Goal: Task Accomplishment & Management: Use online tool/utility

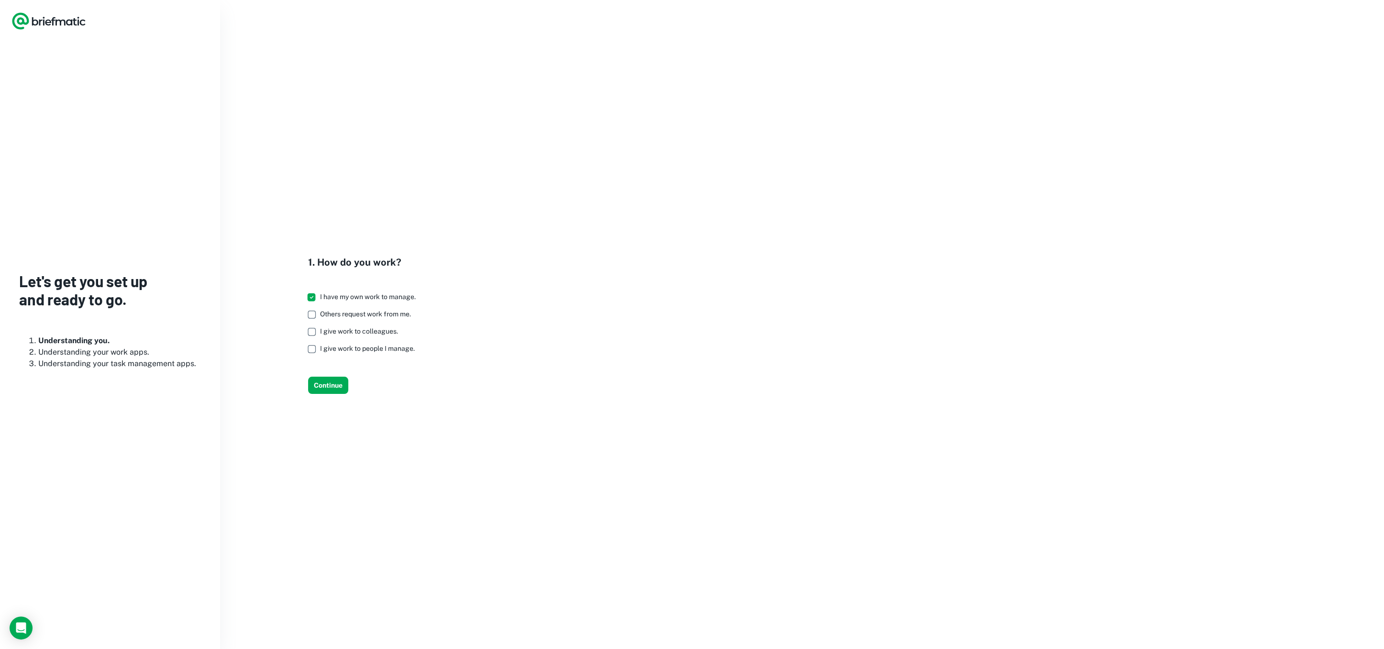
click at [45, 27] on icon "Logo" at bounding box center [48, 20] width 75 height 19
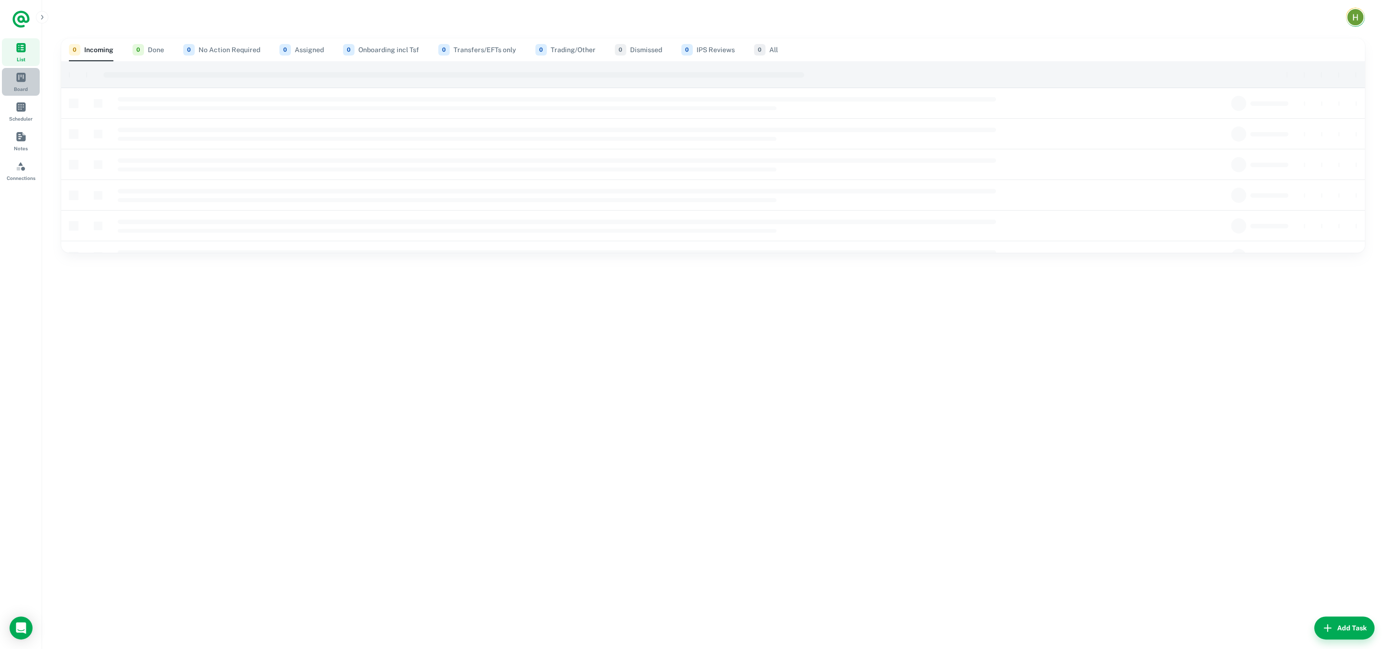
click at [23, 78] on span "Board" at bounding box center [21, 77] width 11 height 11
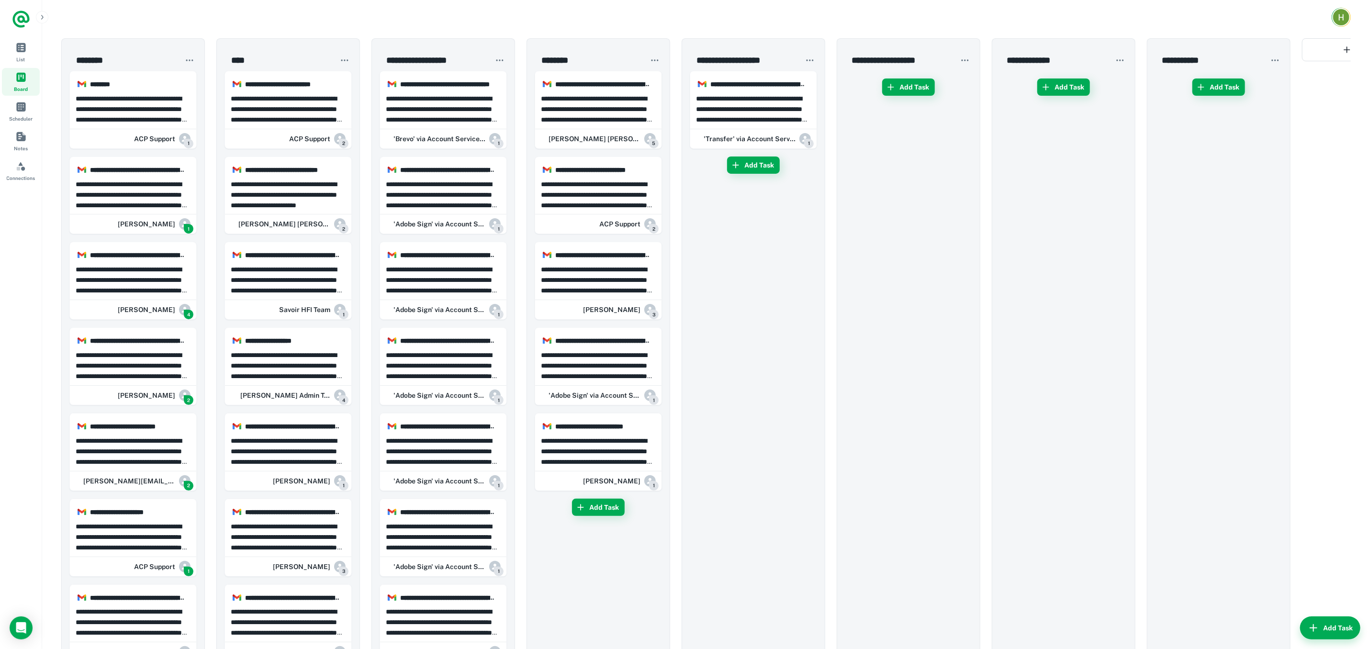
drag, startPoint x: 157, startPoint y: 281, endPoint x: 138, endPoint y: 280, distance: 19.1
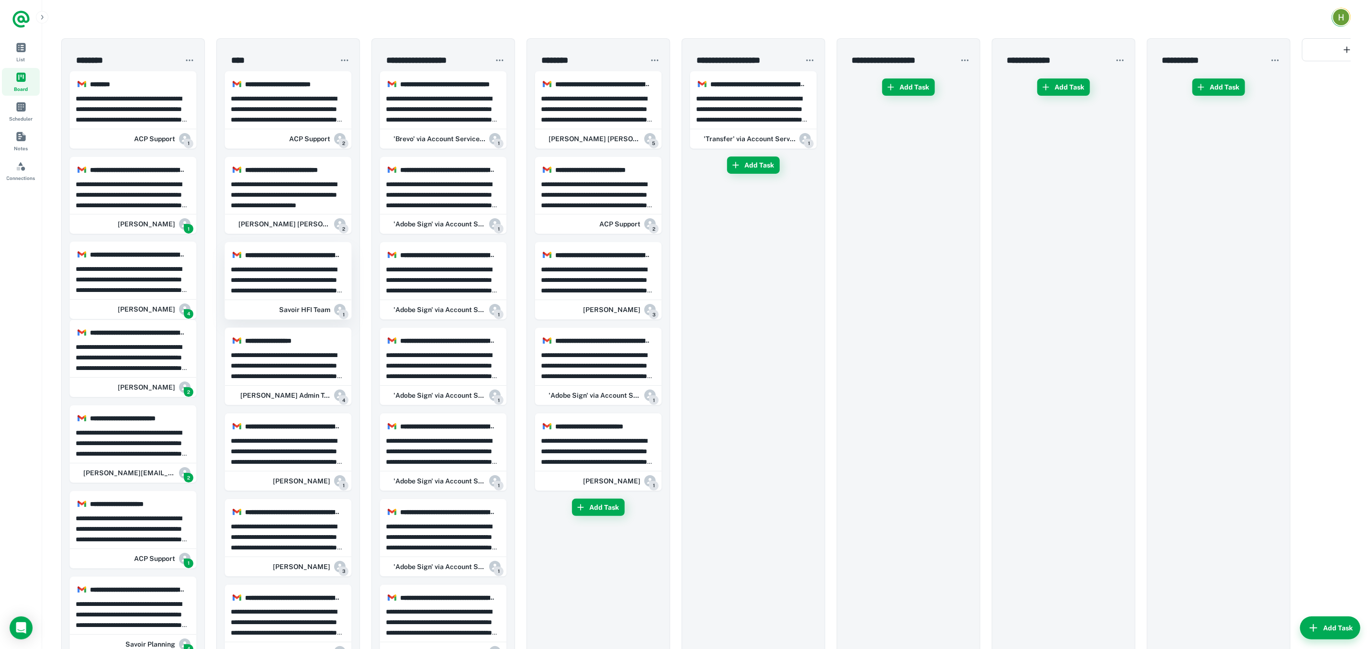
drag, startPoint x: 268, startPoint y: 279, endPoint x: 229, endPoint y: 305, distance: 47.5
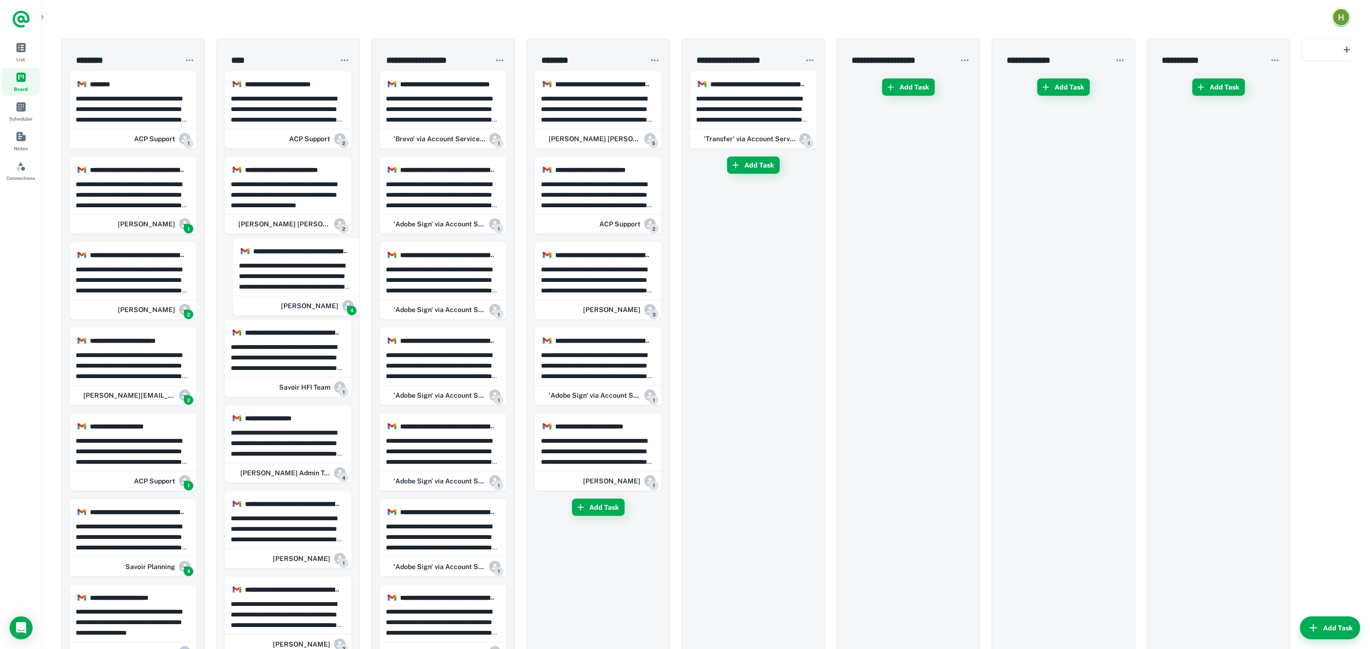
drag, startPoint x: 261, startPoint y: 272, endPoint x: 268, endPoint y: 22, distance: 249.4
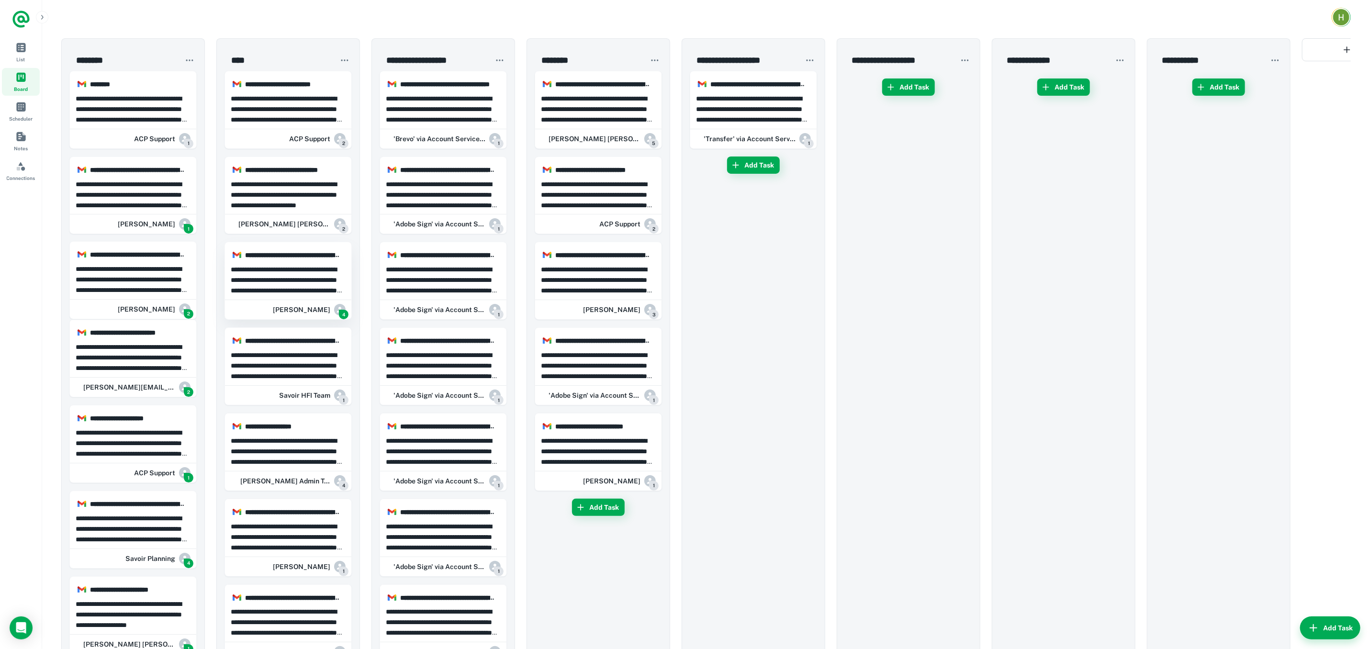
drag, startPoint x: 156, startPoint y: 277, endPoint x: 314, endPoint y: 283, distance: 158.5
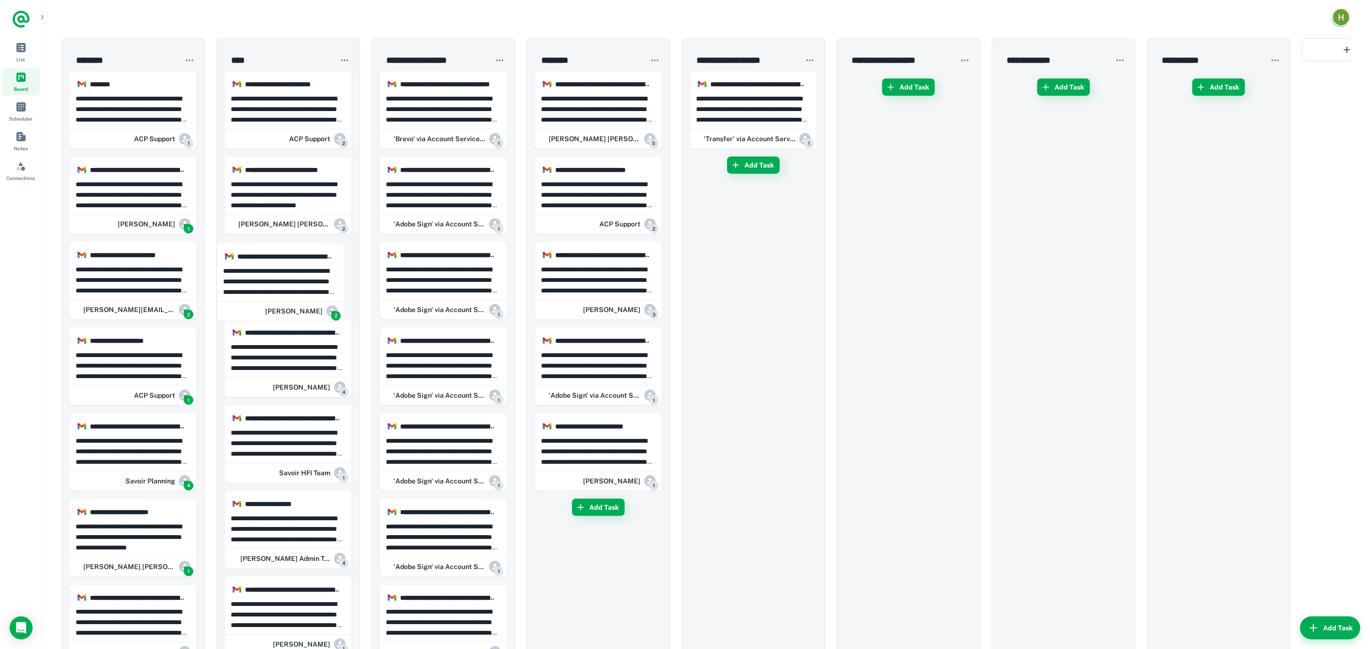
drag, startPoint x: 138, startPoint y: 269, endPoint x: 296, endPoint y: 271, distance: 158.4
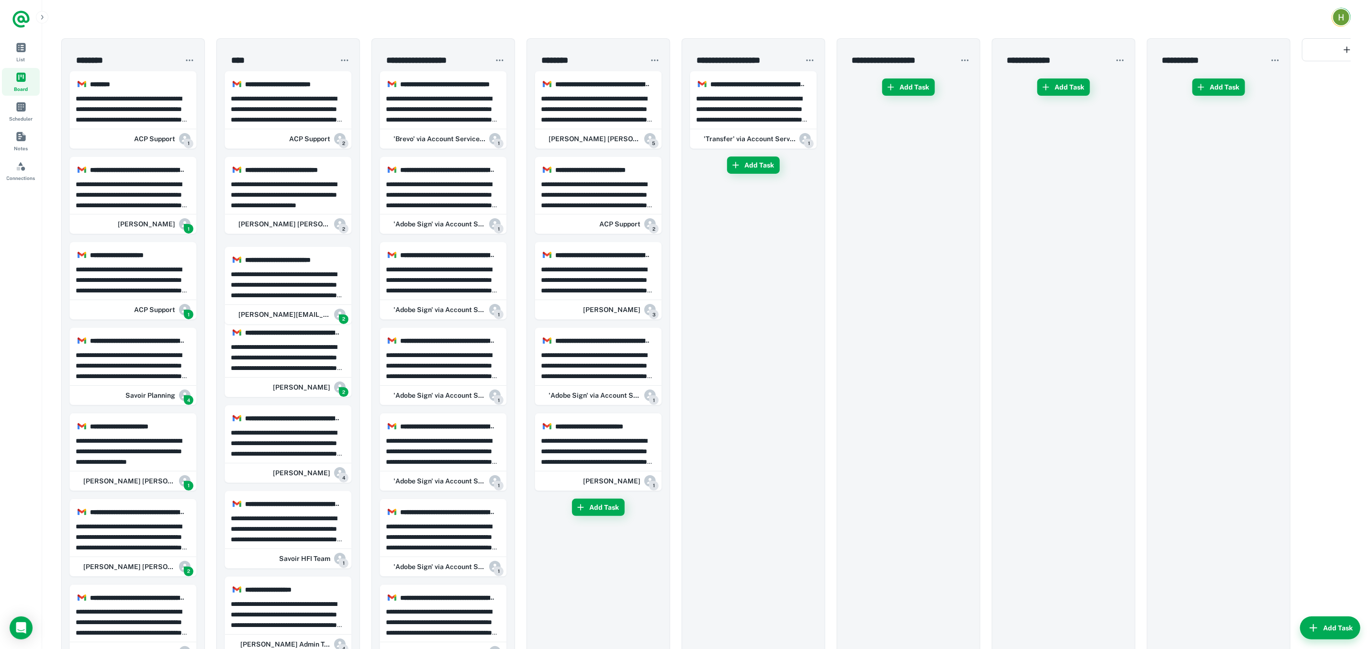
drag, startPoint x: 163, startPoint y: 274, endPoint x: 187, endPoint y: 301, distance: 36.6
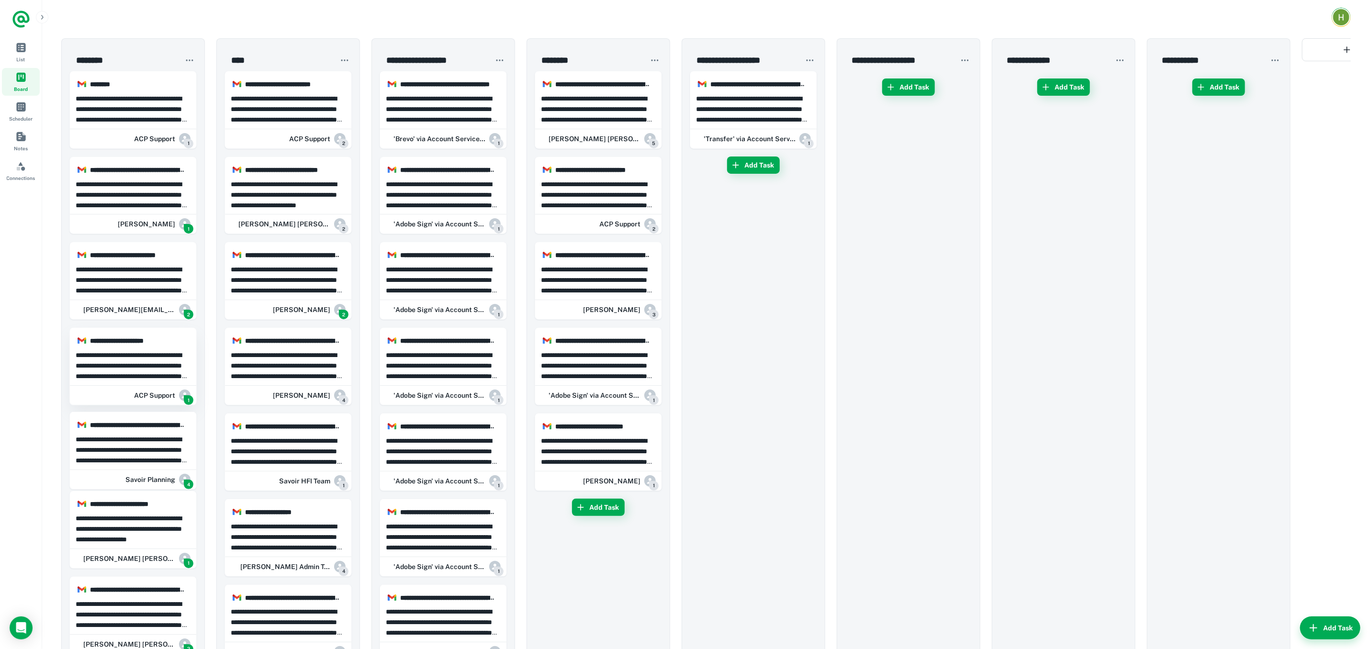
drag, startPoint x: 149, startPoint y: 372, endPoint x: 191, endPoint y: 380, distance: 43.3
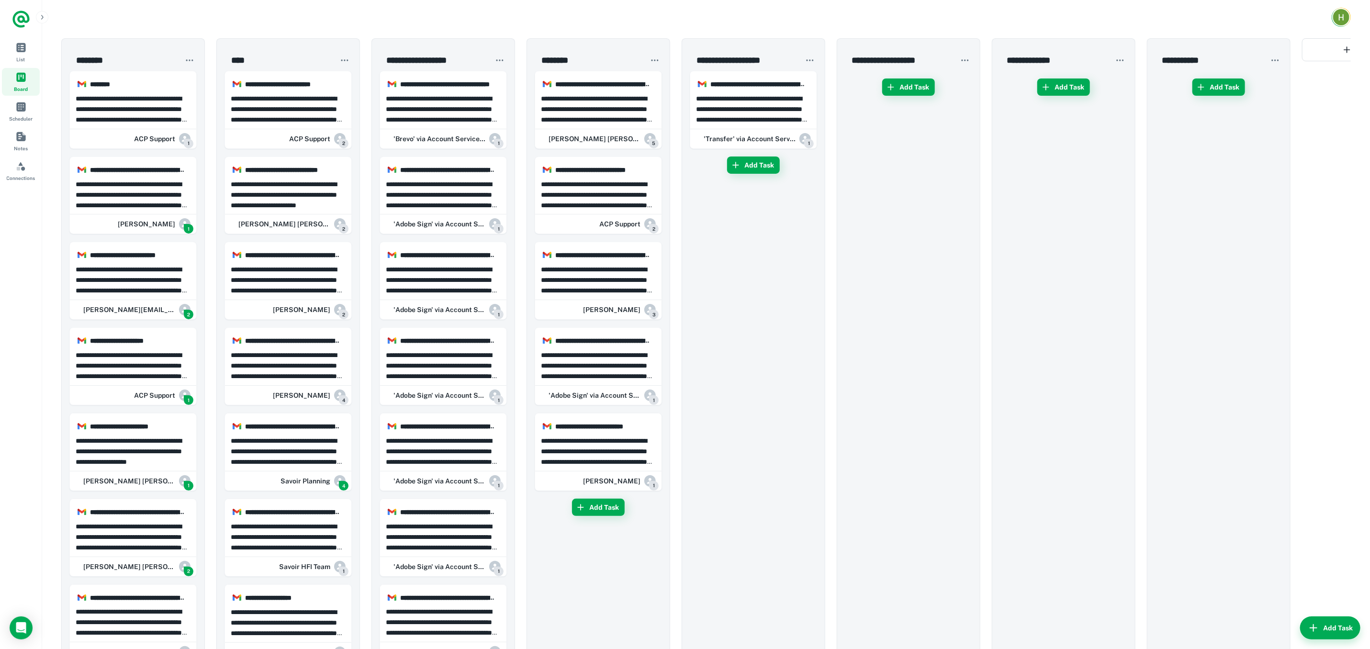
click at [151, 435] on p "**********" at bounding box center [133, 451] width 115 height 32
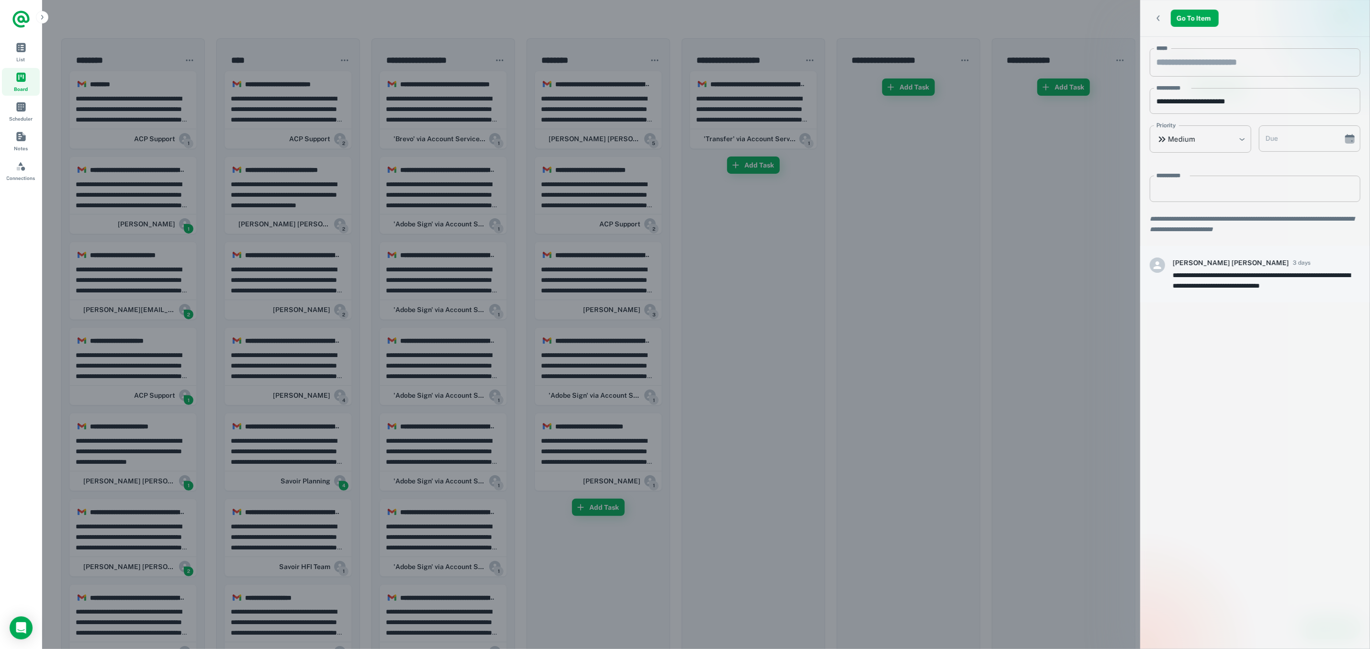
scroll to position [95, 0]
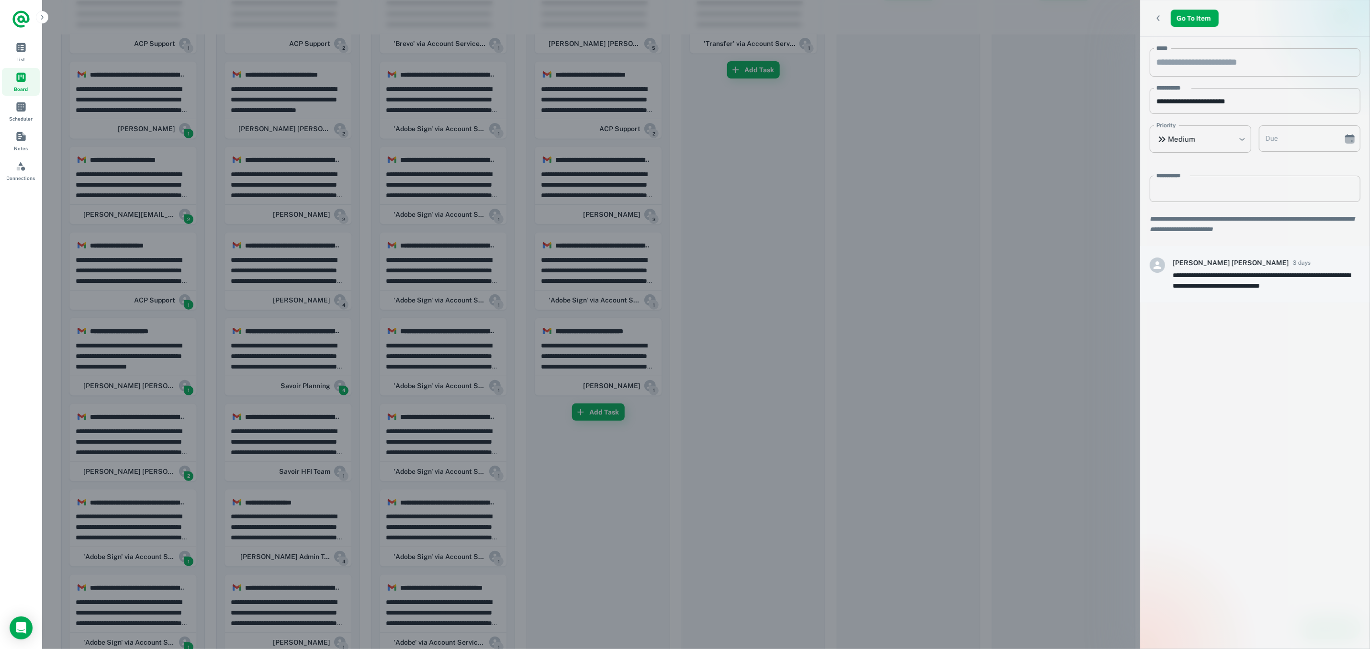
click at [144, 346] on div at bounding box center [685, 324] width 1370 height 649
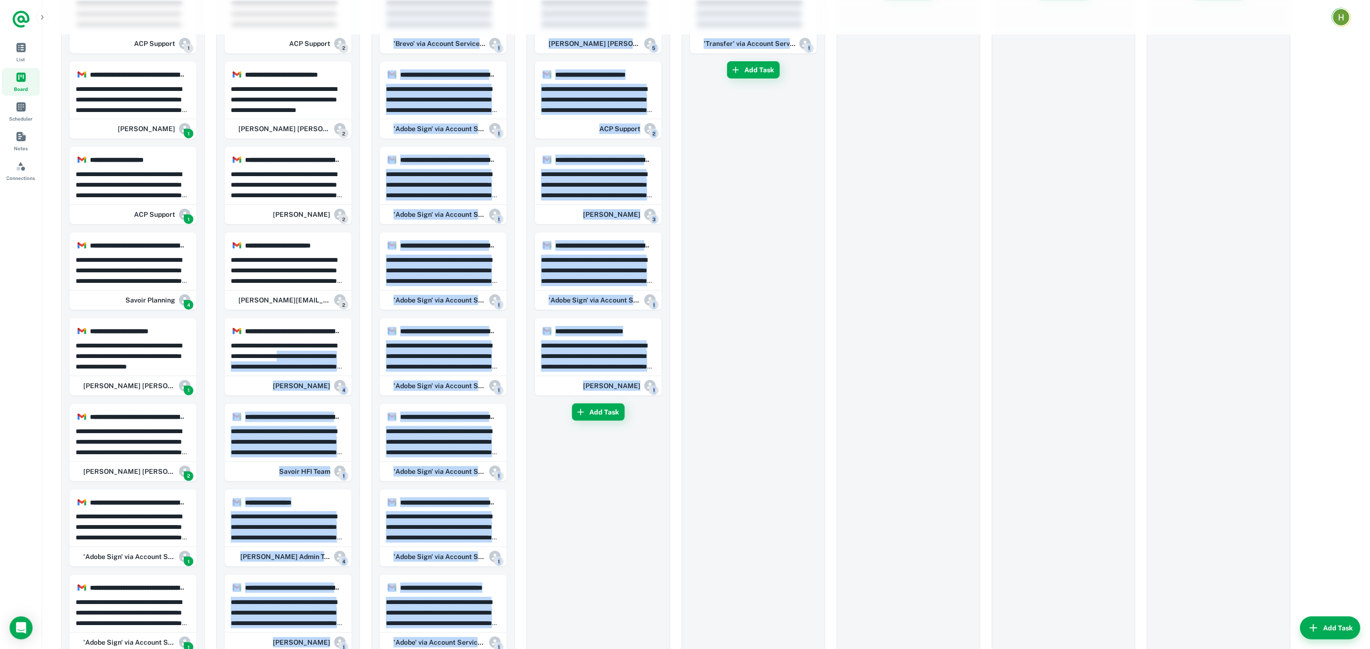
drag, startPoint x: 318, startPoint y: 349, endPoint x: 129, endPoint y: 343, distance: 189.6
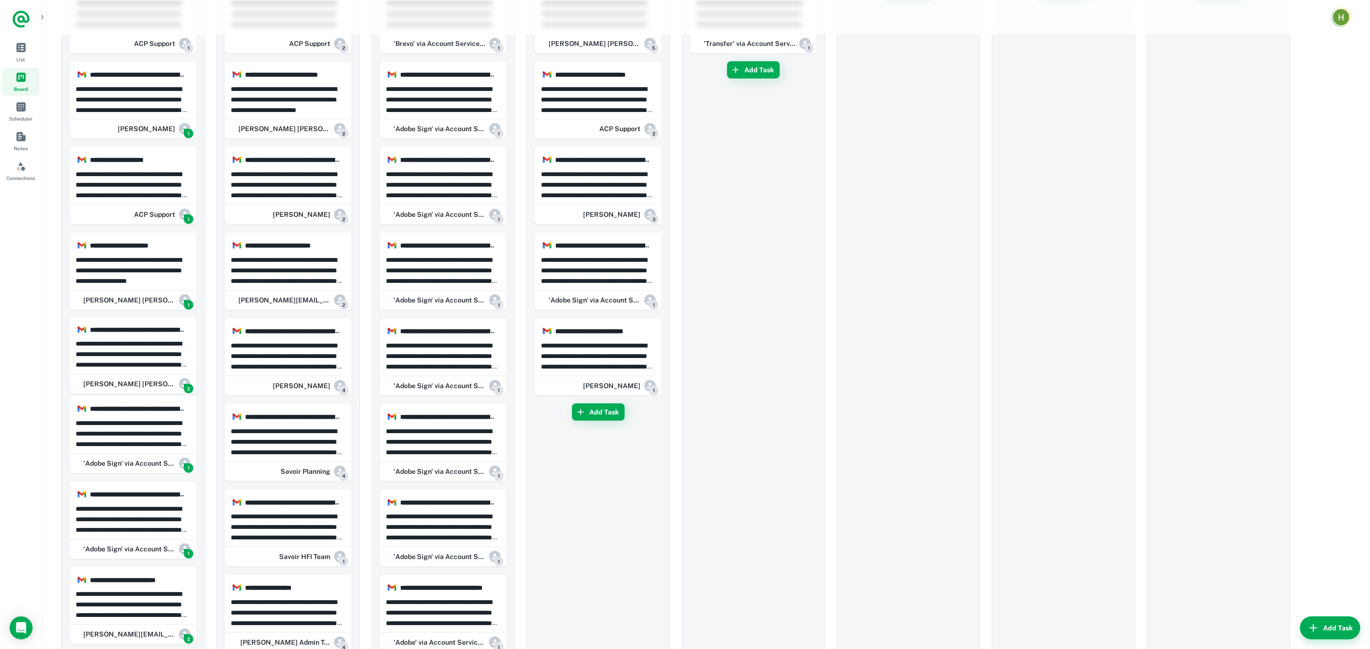
drag, startPoint x: 138, startPoint y: 348, endPoint x: 133, endPoint y: 355, distance: 8.9
drag, startPoint x: 120, startPoint y: 354, endPoint x: 456, endPoint y: 346, distance: 335.5
drag, startPoint x: 141, startPoint y: 357, endPoint x: 158, endPoint y: 357, distance: 17.2
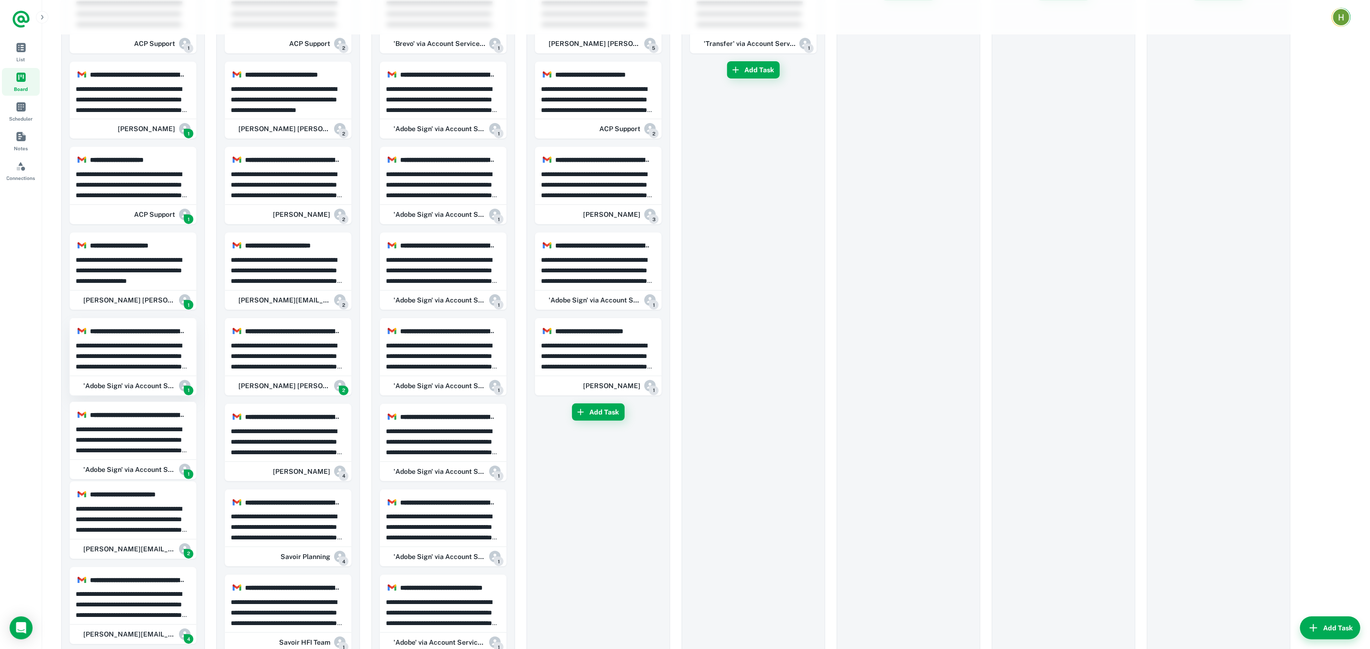
drag, startPoint x: 136, startPoint y: 347, endPoint x: 152, endPoint y: 343, distance: 16.4
drag, startPoint x: 123, startPoint y: 377, endPoint x: 422, endPoint y: 360, distance: 299.6
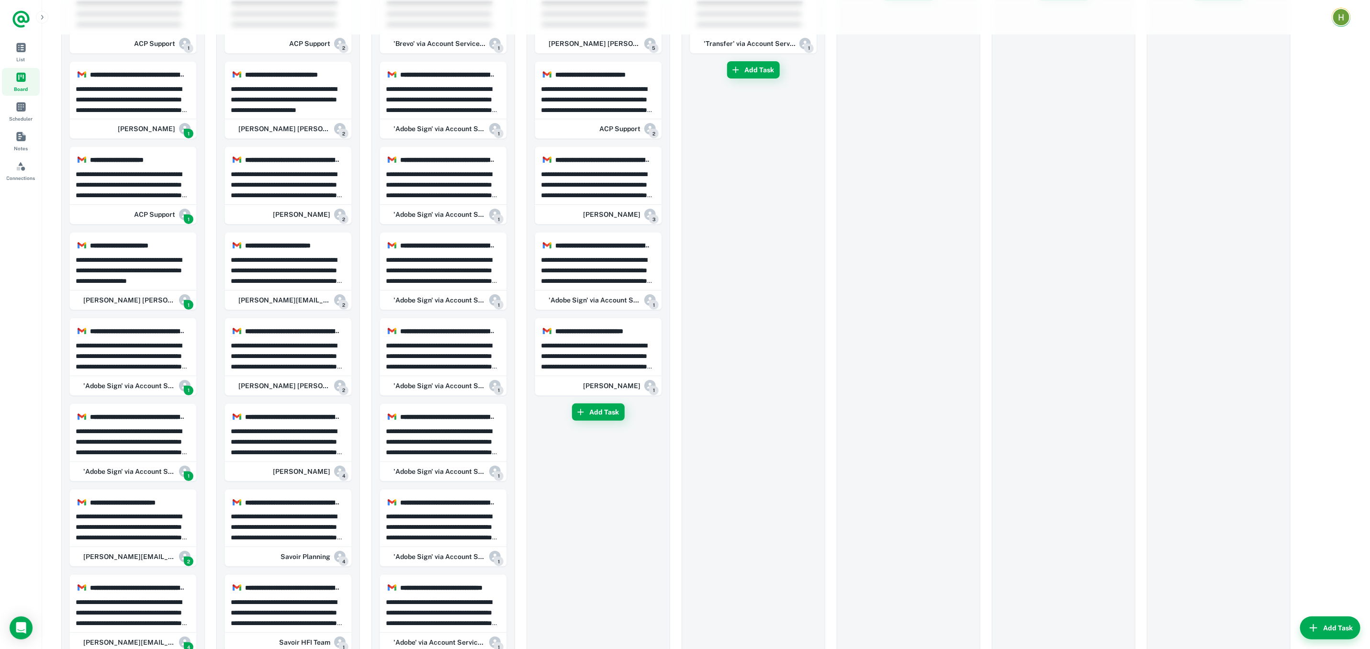
click at [163, 336] on div "**********" at bounding box center [133, 354] width 126 height 37
click at [116, 336] on div at bounding box center [685, 324] width 1370 height 649
click at [115, 335] on div at bounding box center [685, 324] width 1370 height 649
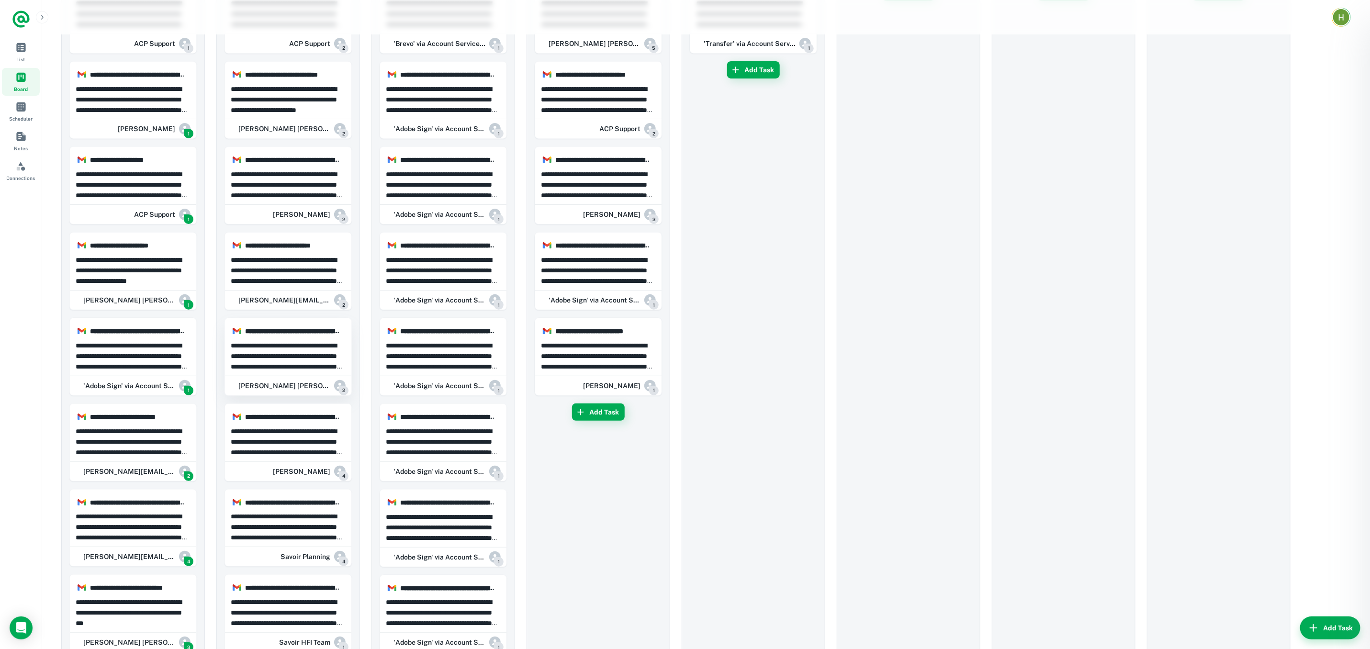
drag, startPoint x: 267, startPoint y: 357, endPoint x: 248, endPoint y: 341, distance: 24.8
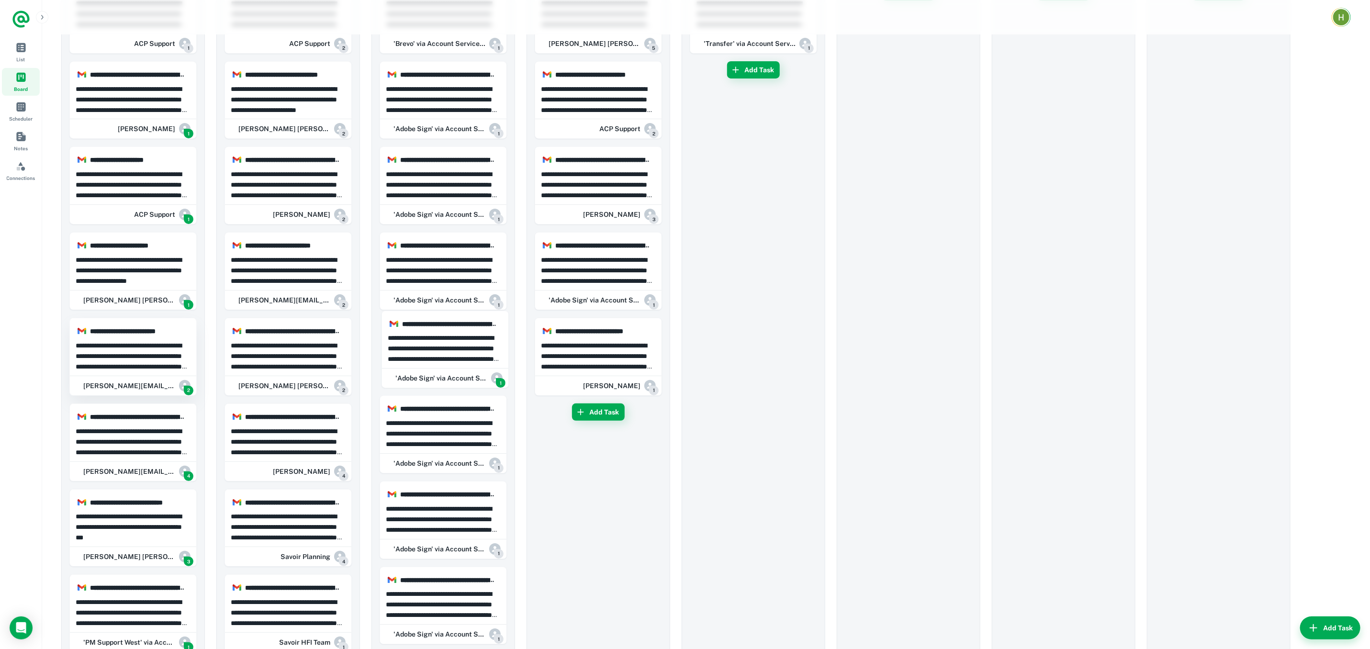
drag, startPoint x: 116, startPoint y: 339, endPoint x: 111, endPoint y: 319, distance: 20.8
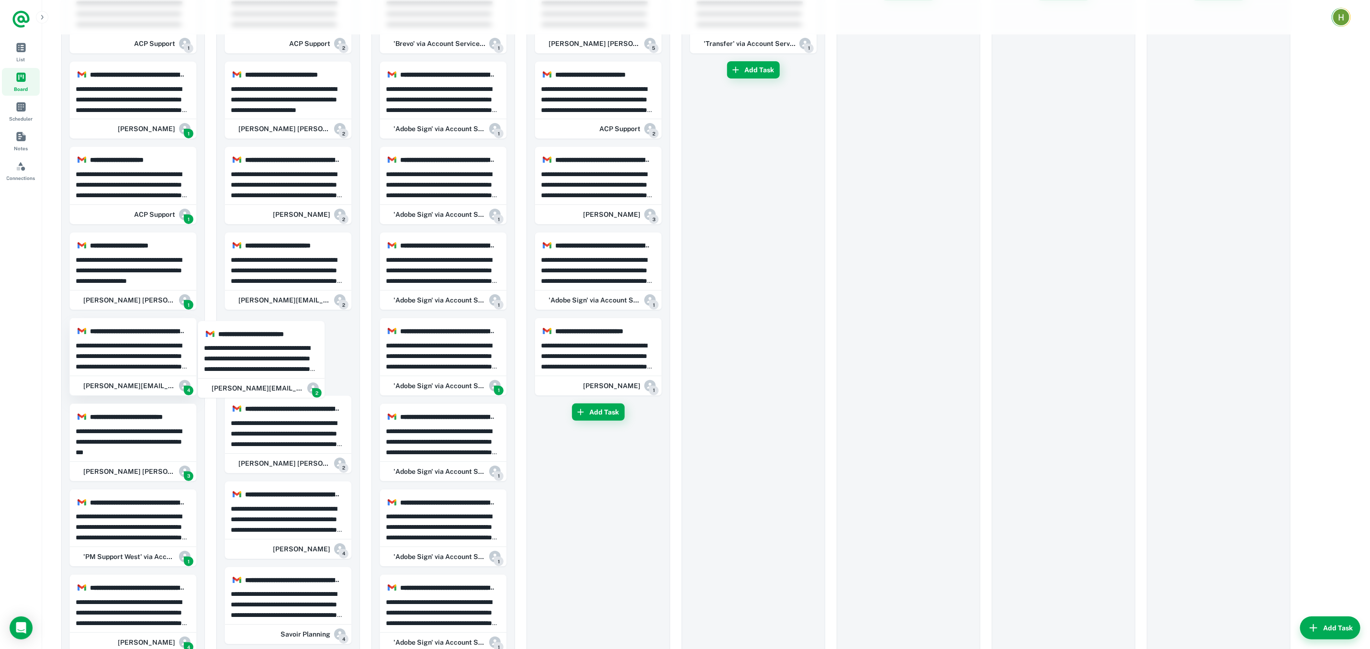
drag, startPoint x: 153, startPoint y: 337, endPoint x: 148, endPoint y: 357, distance: 20.8
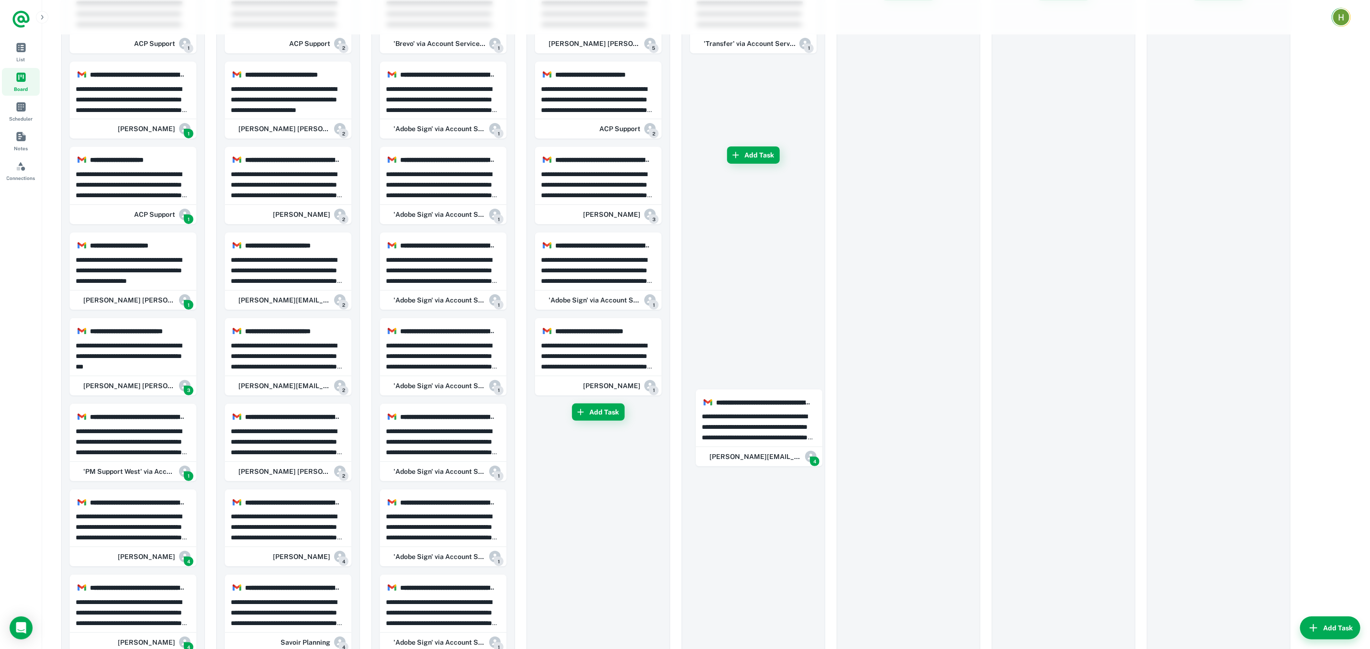
drag, startPoint x: 142, startPoint y: 348, endPoint x: 1266, endPoint y: 454, distance: 1129.1
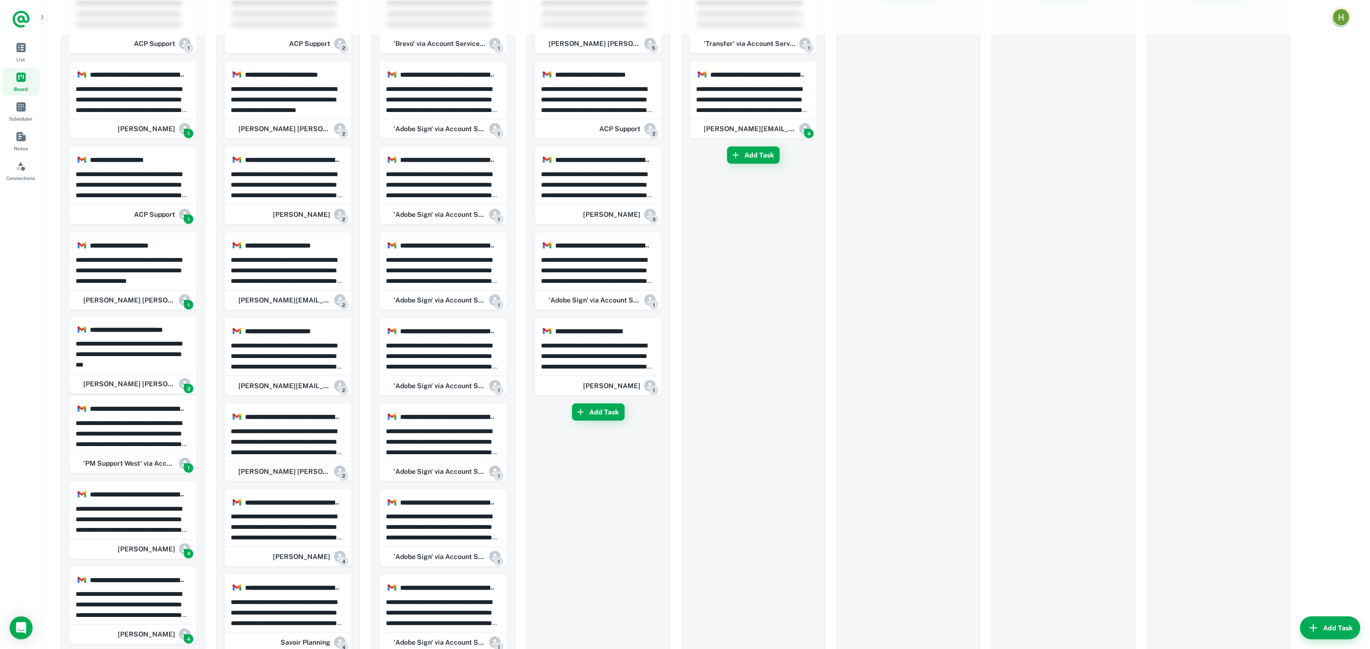
drag, startPoint x: 134, startPoint y: 360, endPoint x: 201, endPoint y: 326, distance: 74.9
drag, startPoint x: 147, startPoint y: 261, endPoint x: 302, endPoint y: 265, distance: 155.1
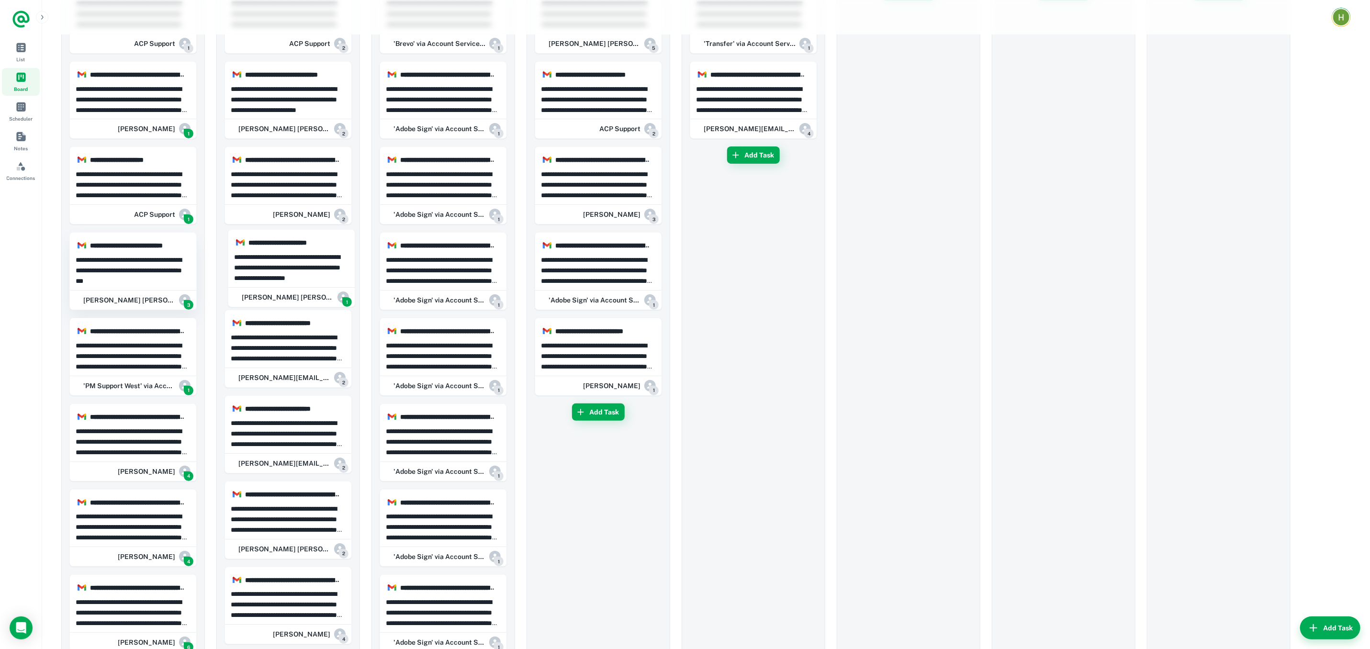
drag, startPoint x: 139, startPoint y: 273, endPoint x: 145, endPoint y: 282, distance: 11.4
drag, startPoint x: 105, startPoint y: 266, endPoint x: 129, endPoint y: 288, distance: 32.5
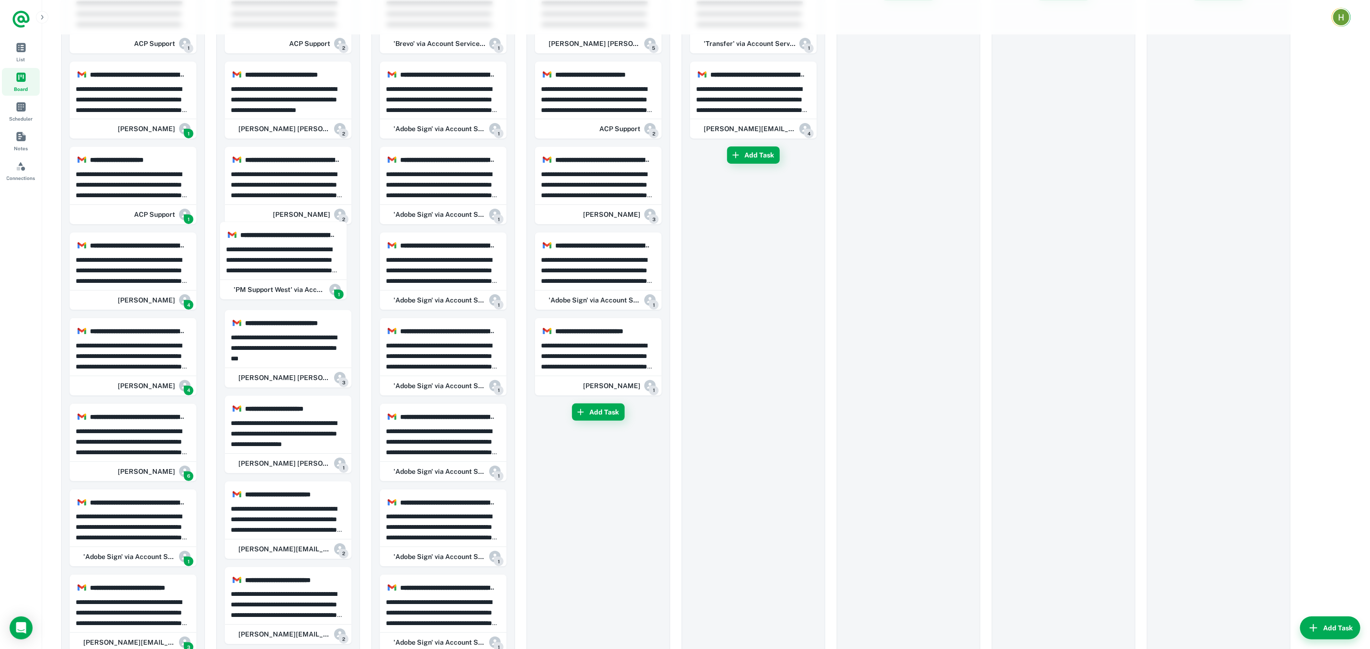
drag, startPoint x: 127, startPoint y: 276, endPoint x: 312, endPoint y: 276, distance: 184.7
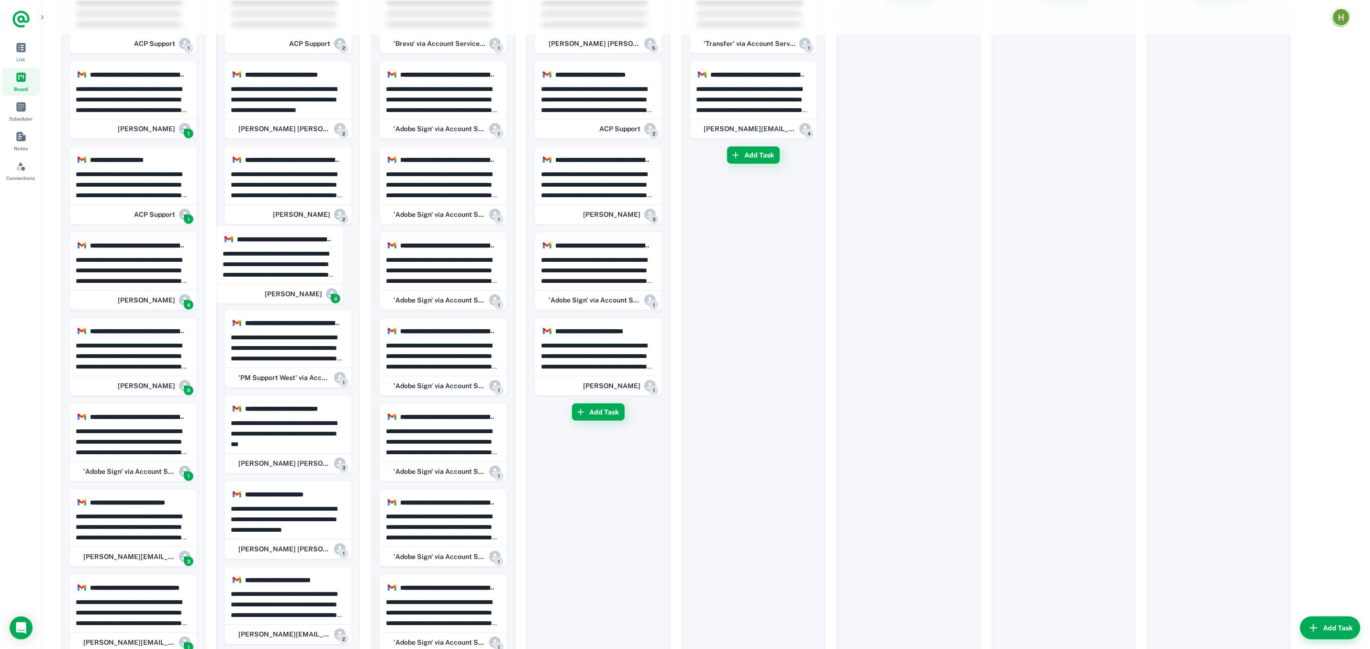
drag, startPoint x: 106, startPoint y: 276, endPoint x: 7, endPoint y: 212, distance: 117.9
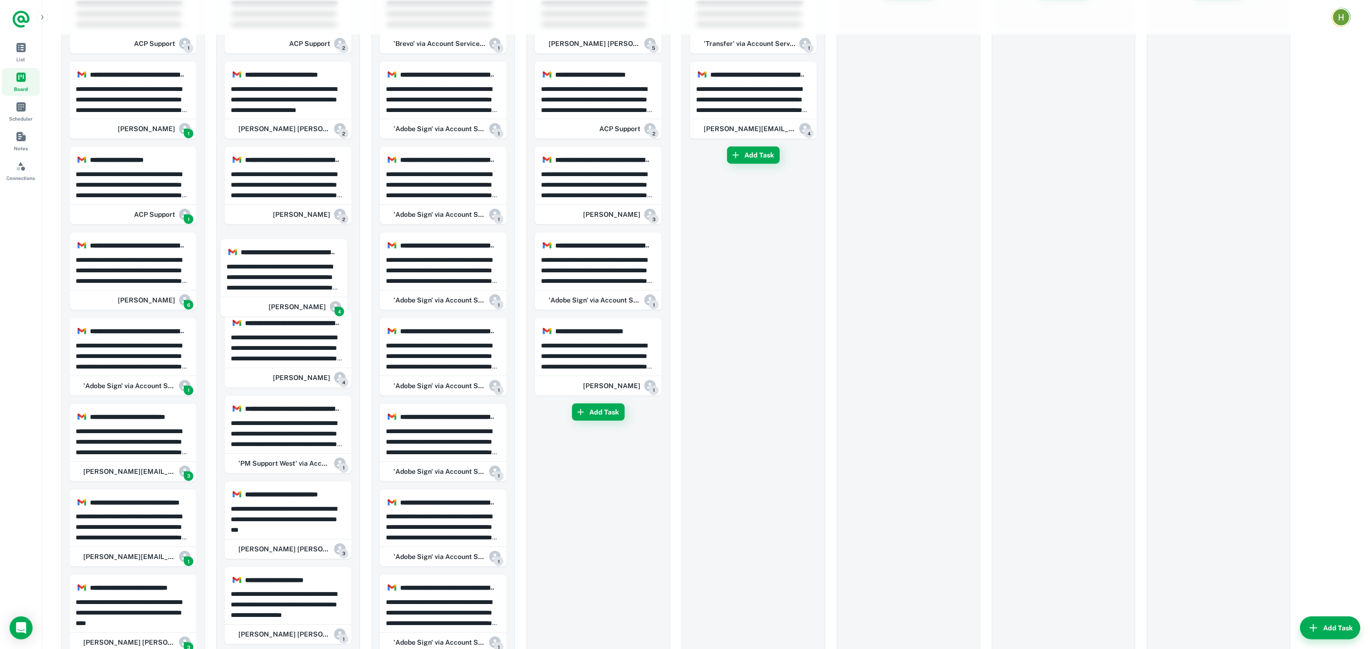
drag, startPoint x: 145, startPoint y: 277, endPoint x: 406, endPoint y: 287, distance: 261.0
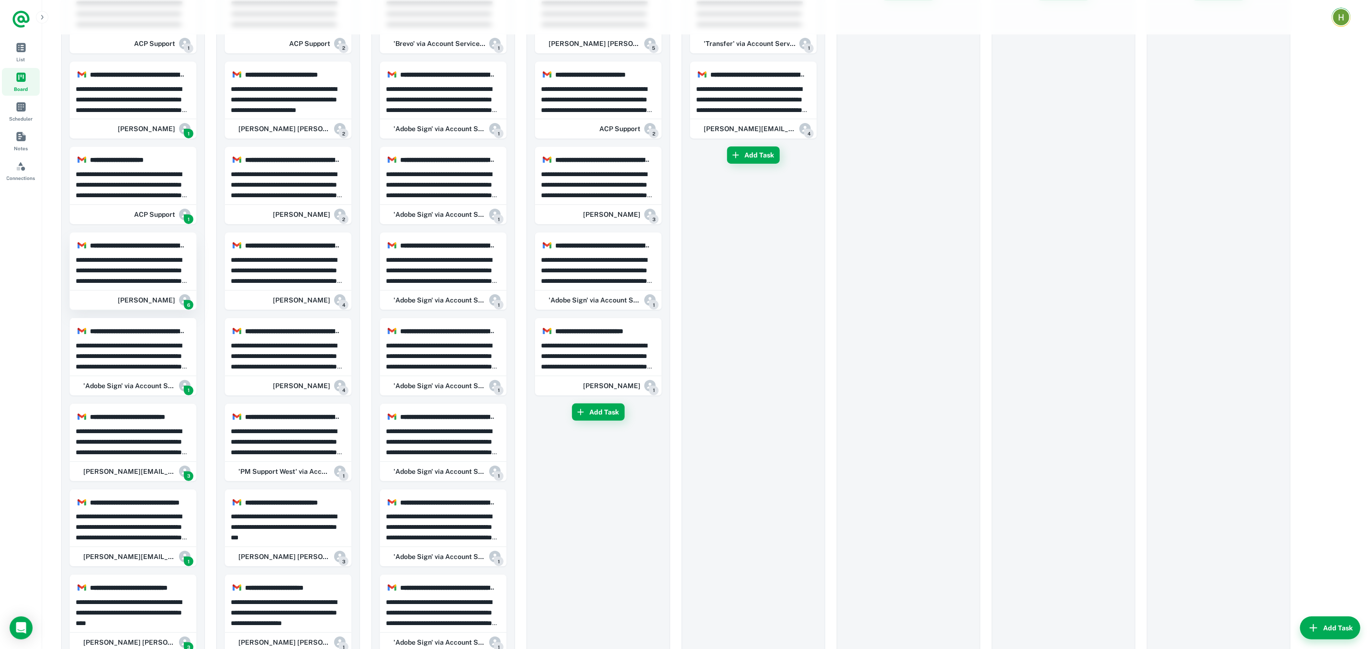
click at [148, 270] on p "**********" at bounding box center [133, 271] width 115 height 32
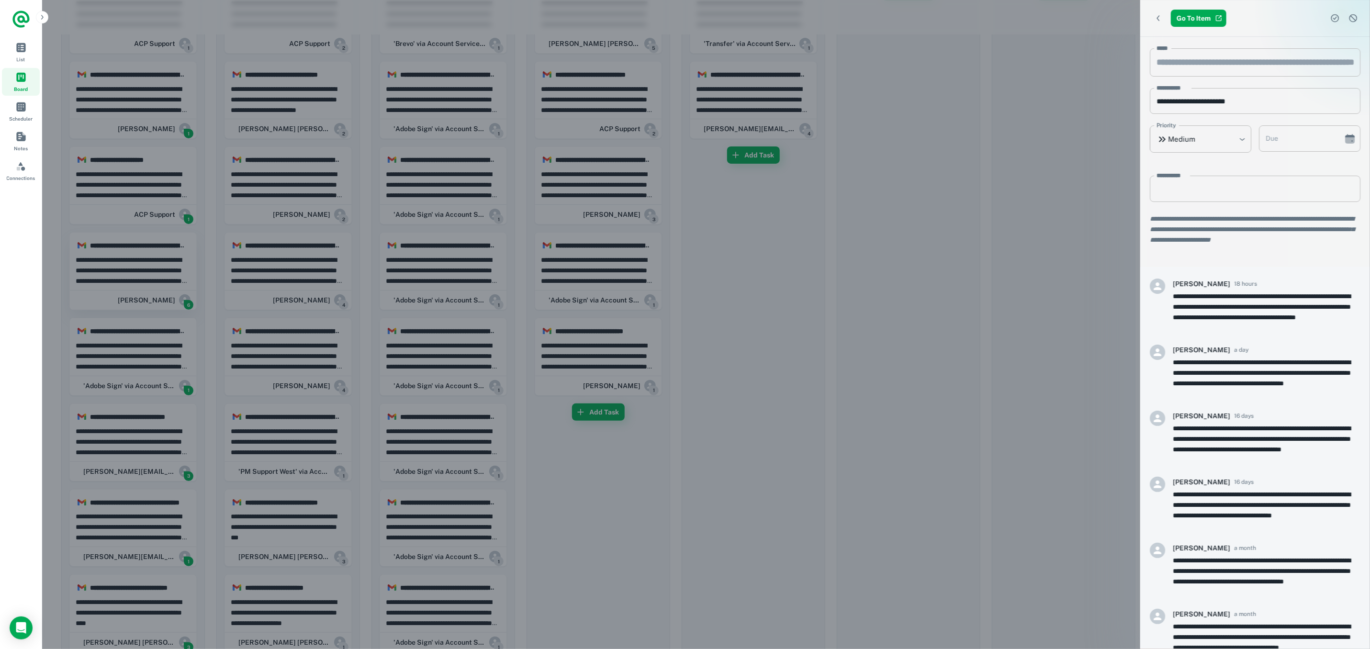
click at [148, 270] on div at bounding box center [685, 324] width 1370 height 649
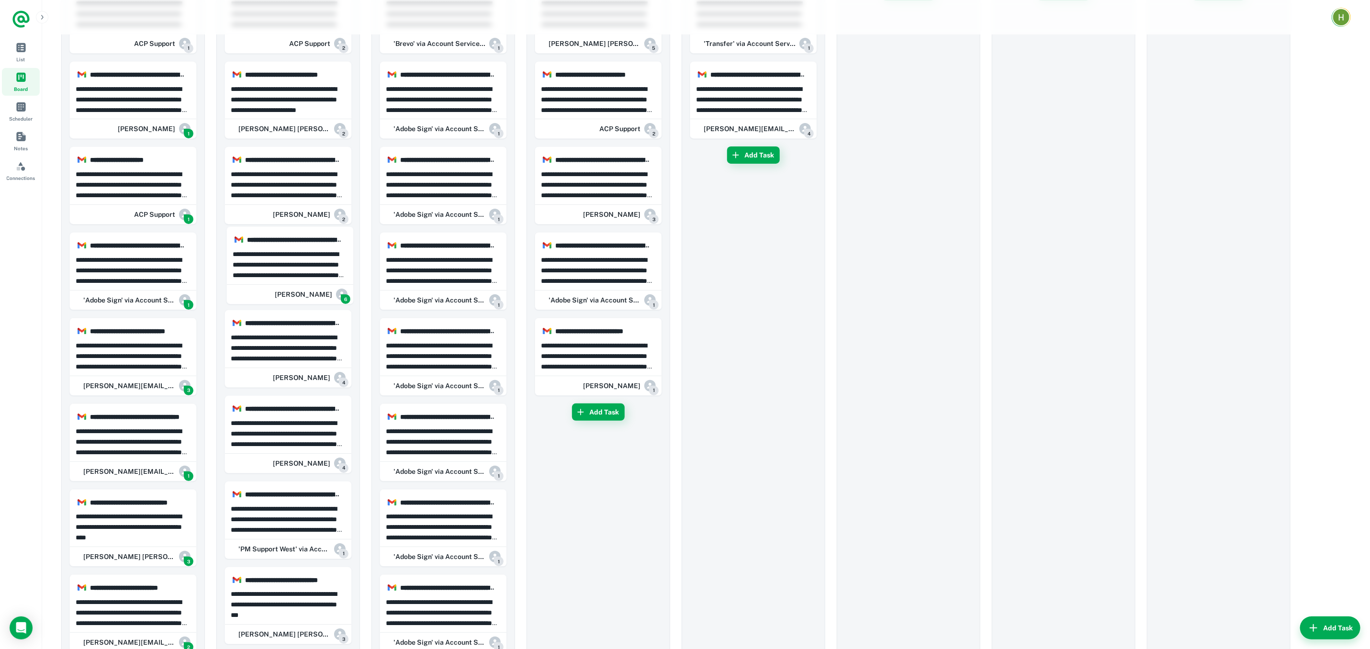
drag, startPoint x: 148, startPoint y: 270, endPoint x: 313, endPoint y: 265, distance: 165.7
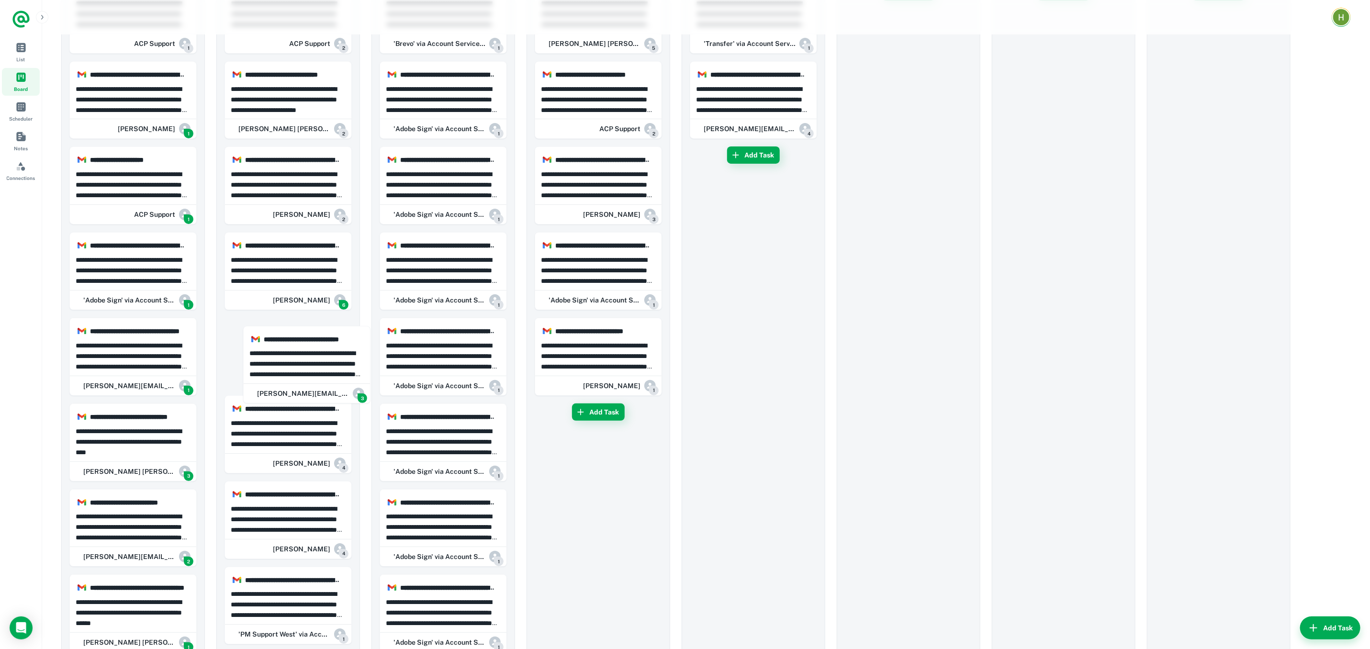
drag, startPoint x: 130, startPoint y: 353, endPoint x: 148, endPoint y: 352, distance: 18.2
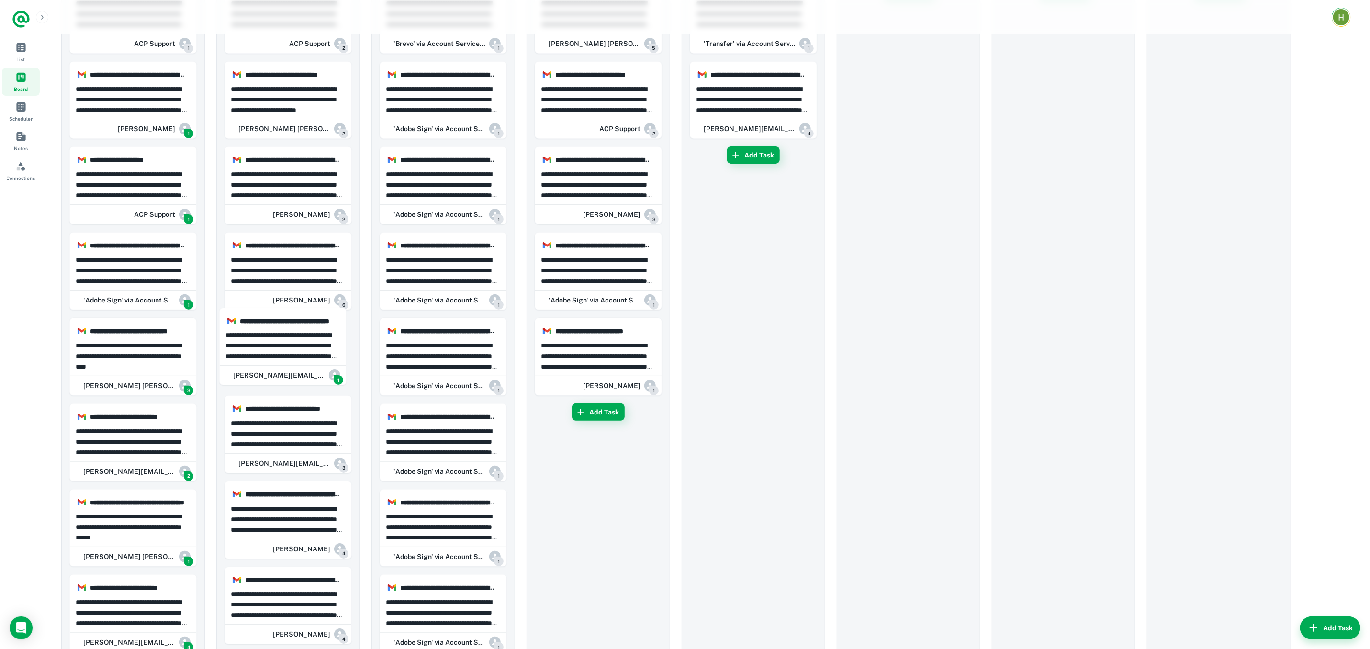
drag, startPoint x: 144, startPoint y: 352, endPoint x: 298, endPoint y: 343, distance: 153.9
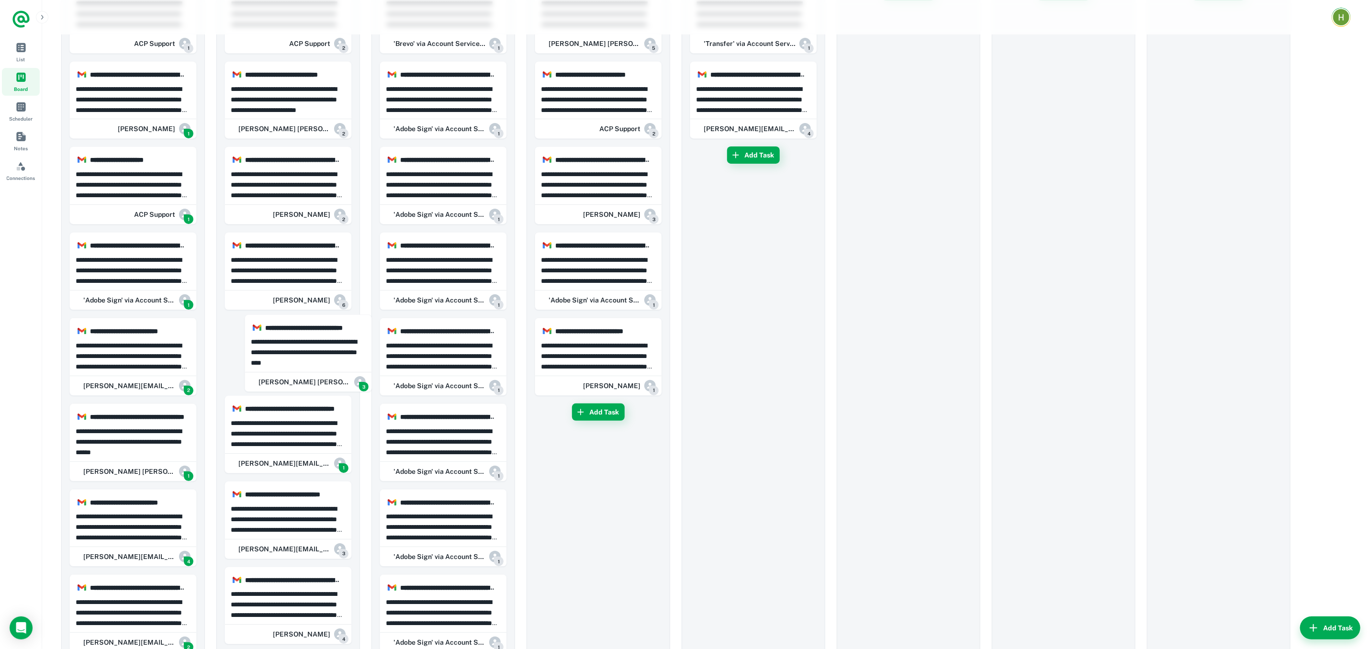
drag, startPoint x: 216, startPoint y: 353, endPoint x: 391, endPoint y: 351, distance: 175.2
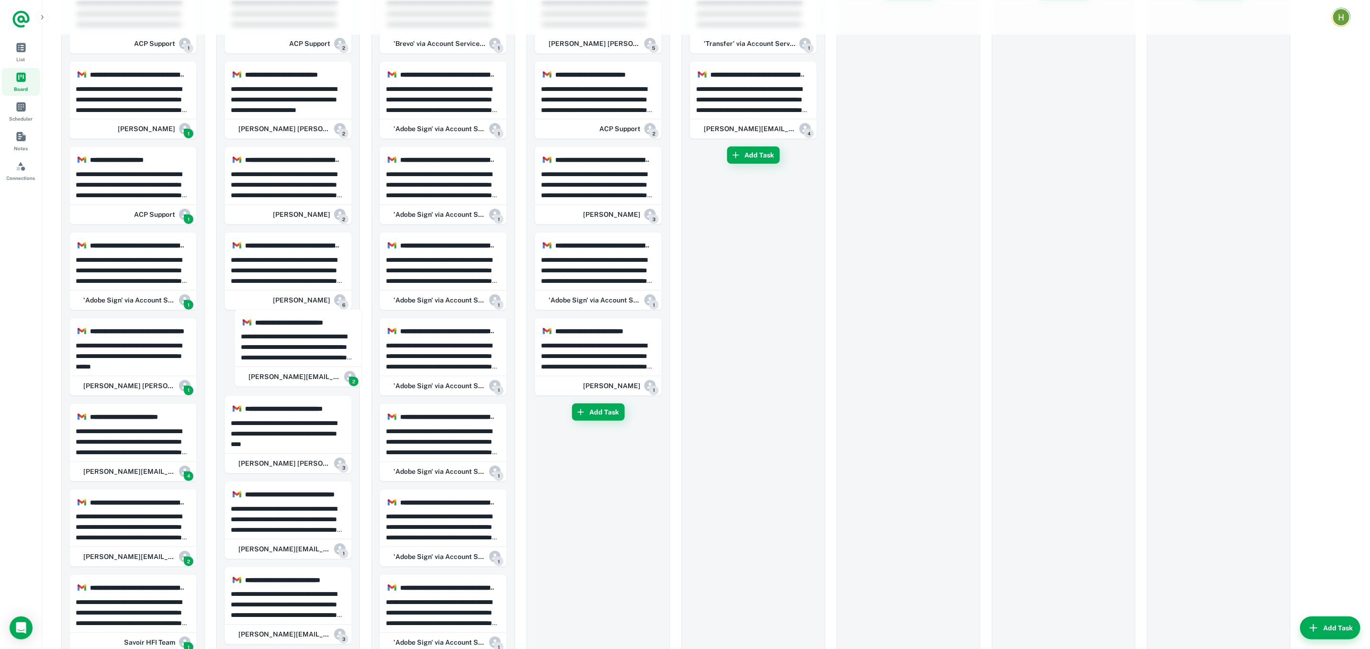
drag, startPoint x: 149, startPoint y: 356, endPoint x: 329, endPoint y: 349, distance: 180.5
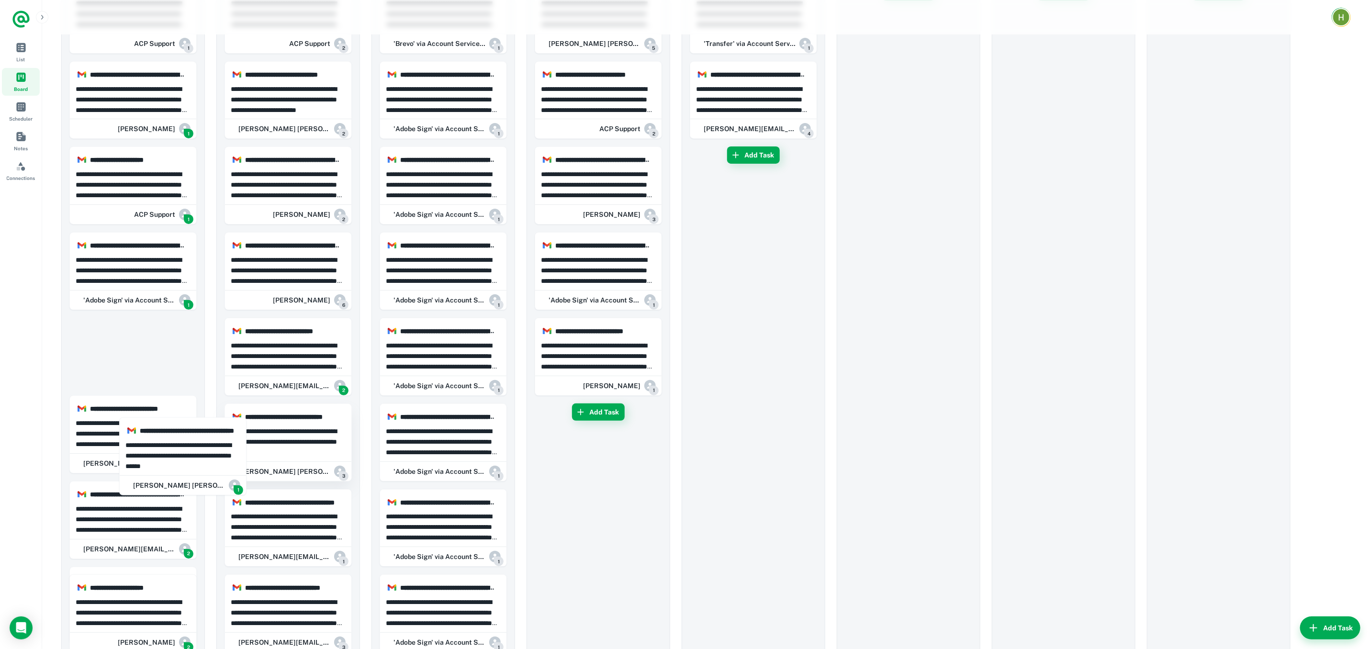
drag, startPoint x: 139, startPoint y: 362, endPoint x: 264, endPoint y: 409, distance: 133.9
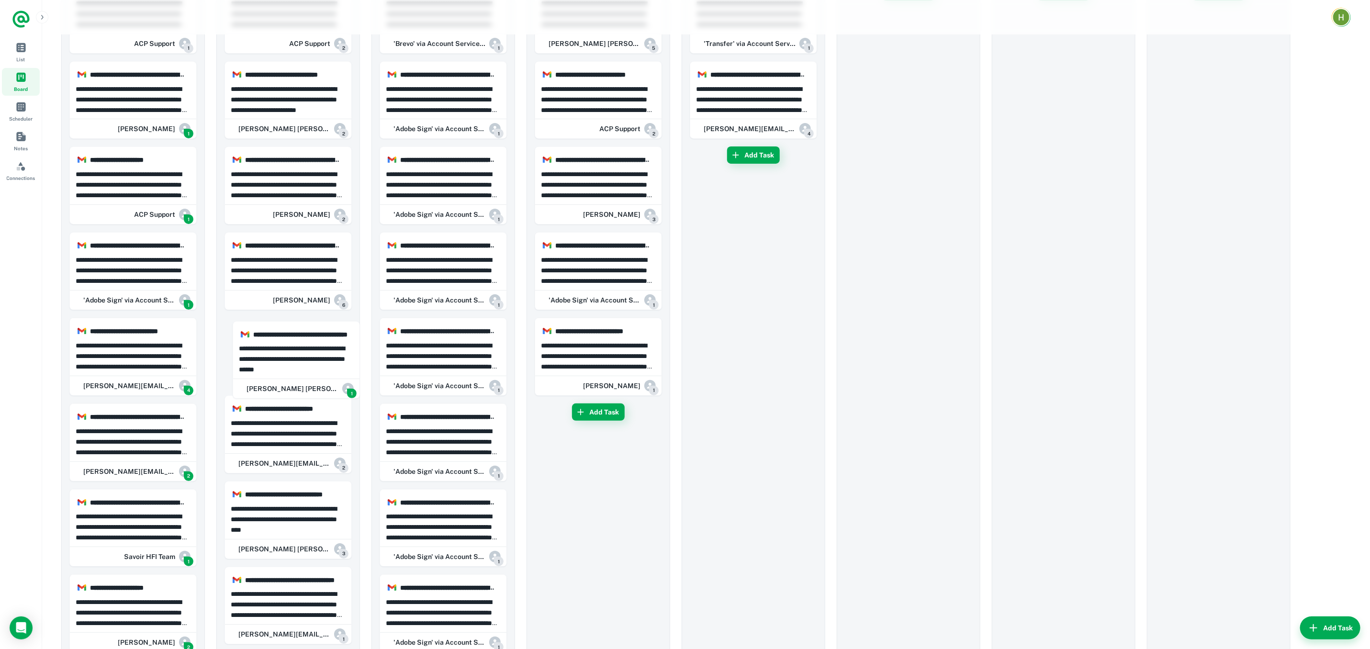
drag, startPoint x: 142, startPoint y: 349, endPoint x: 310, endPoint y: 354, distance: 167.6
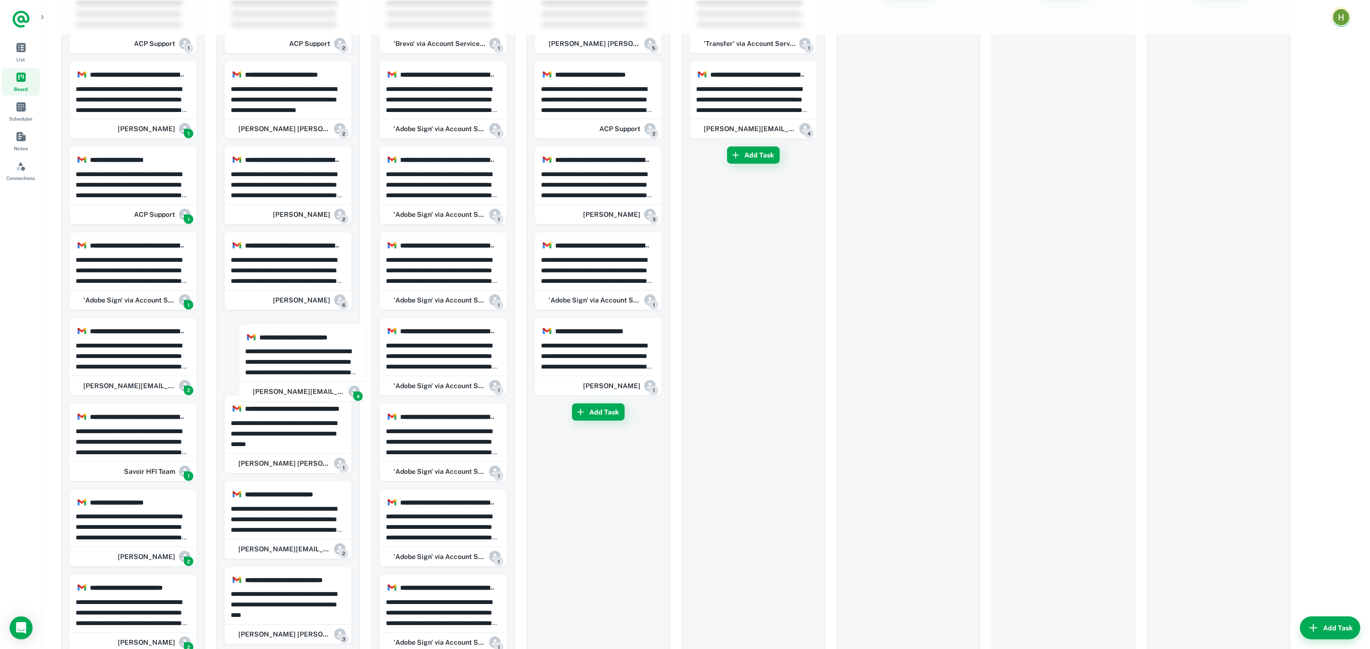
drag, startPoint x: 152, startPoint y: 354, endPoint x: 324, endPoint y: 362, distance: 172.0
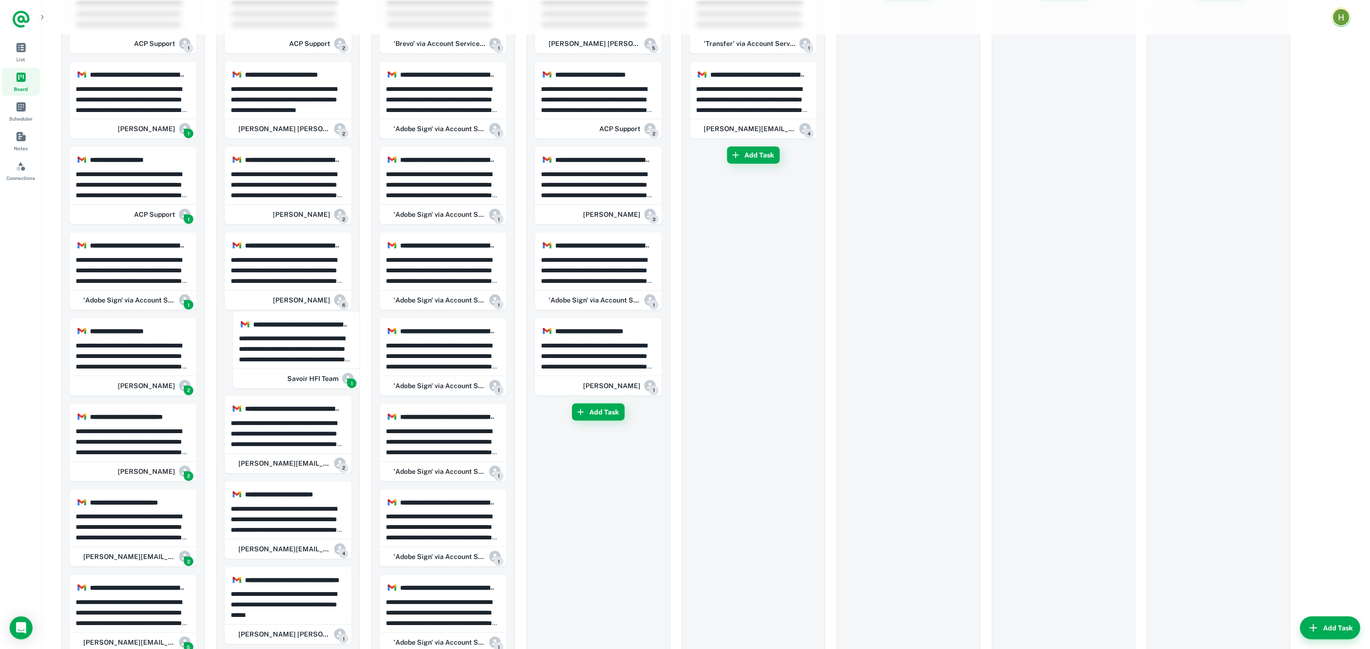
drag, startPoint x: 140, startPoint y: 362, endPoint x: 326, endPoint y: 365, distance: 185.7
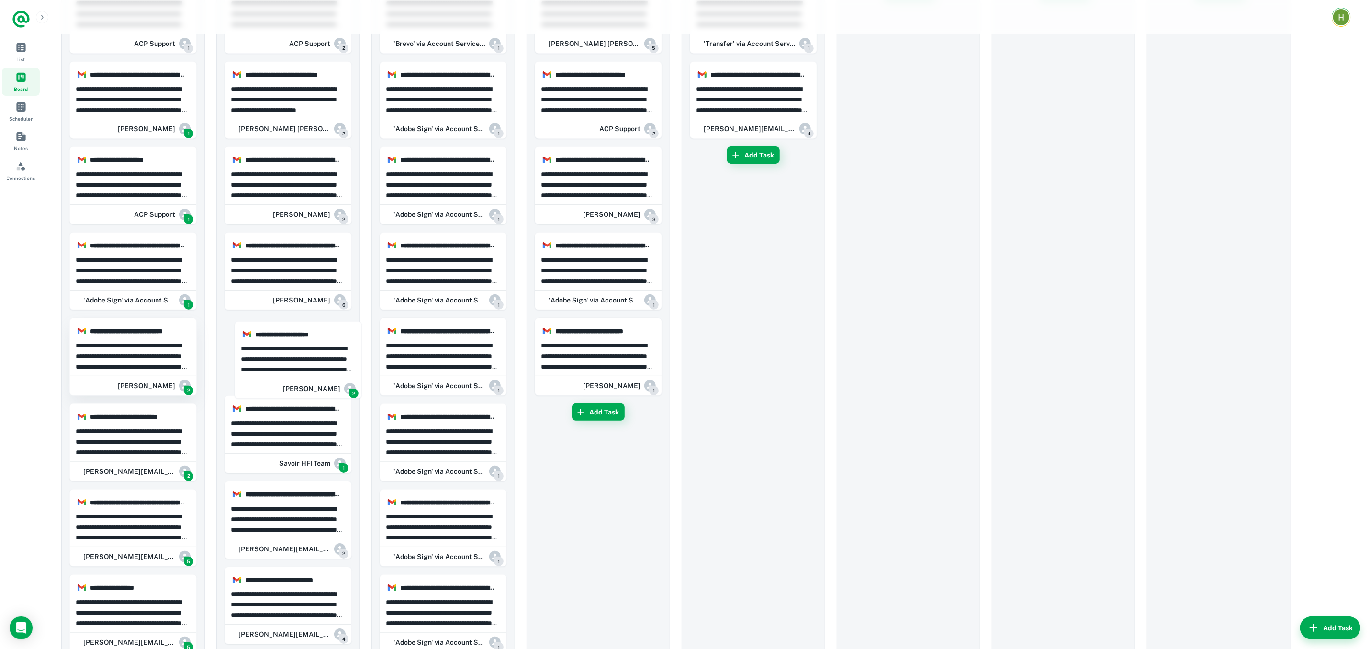
drag, startPoint x: 160, startPoint y: 346, endPoint x: 135, endPoint y: 350, distance: 25.3
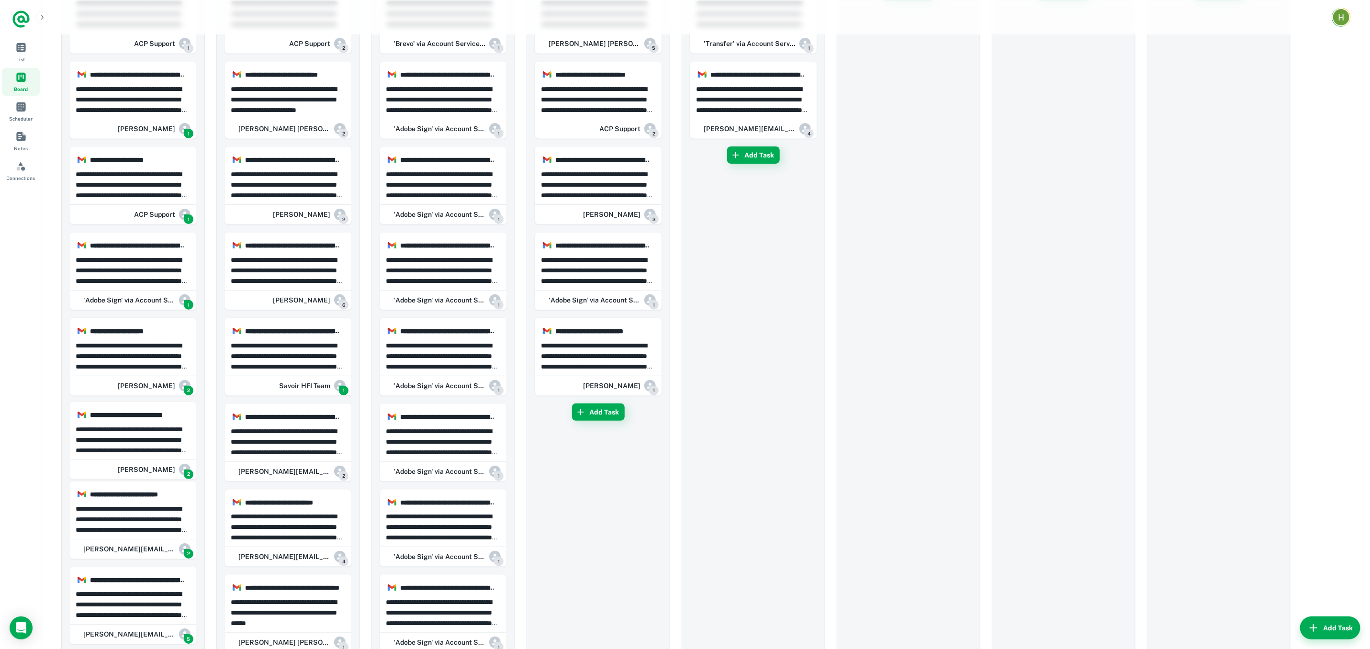
drag, startPoint x: 135, startPoint y: 350, endPoint x: 145, endPoint y: 419, distance: 69.6
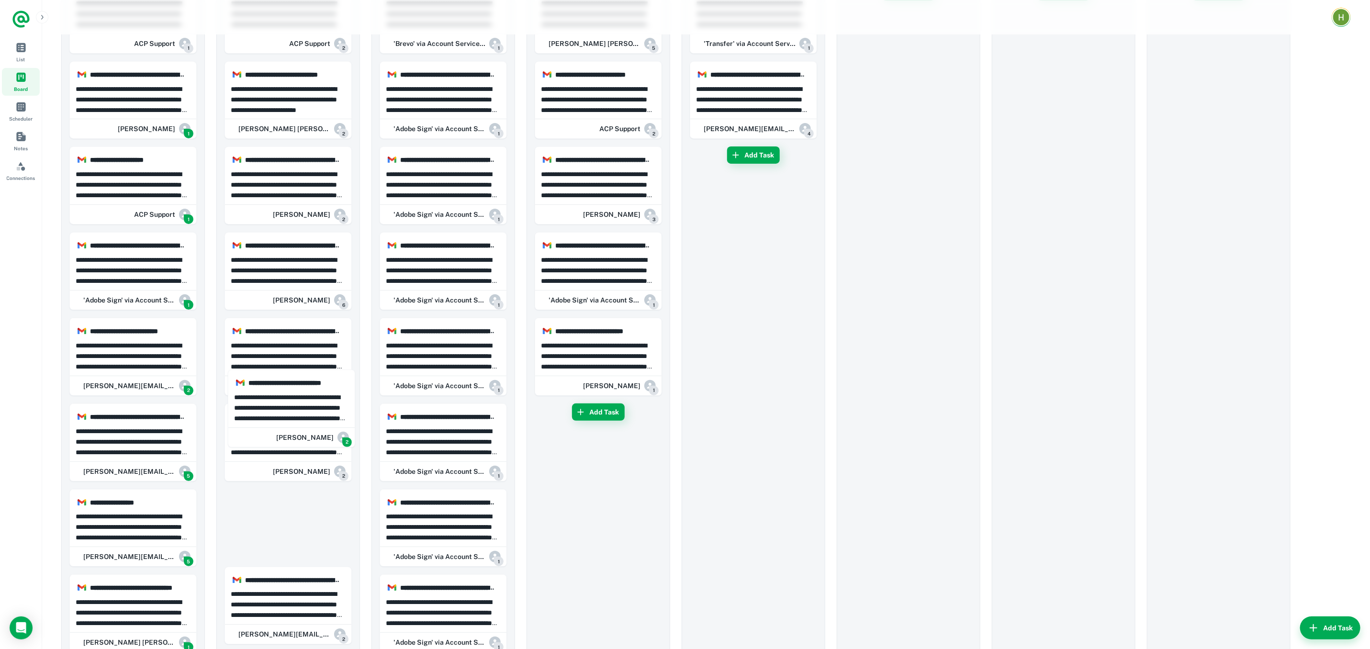
drag, startPoint x: 144, startPoint y: 437, endPoint x: 11, endPoint y: 171, distance: 296.6
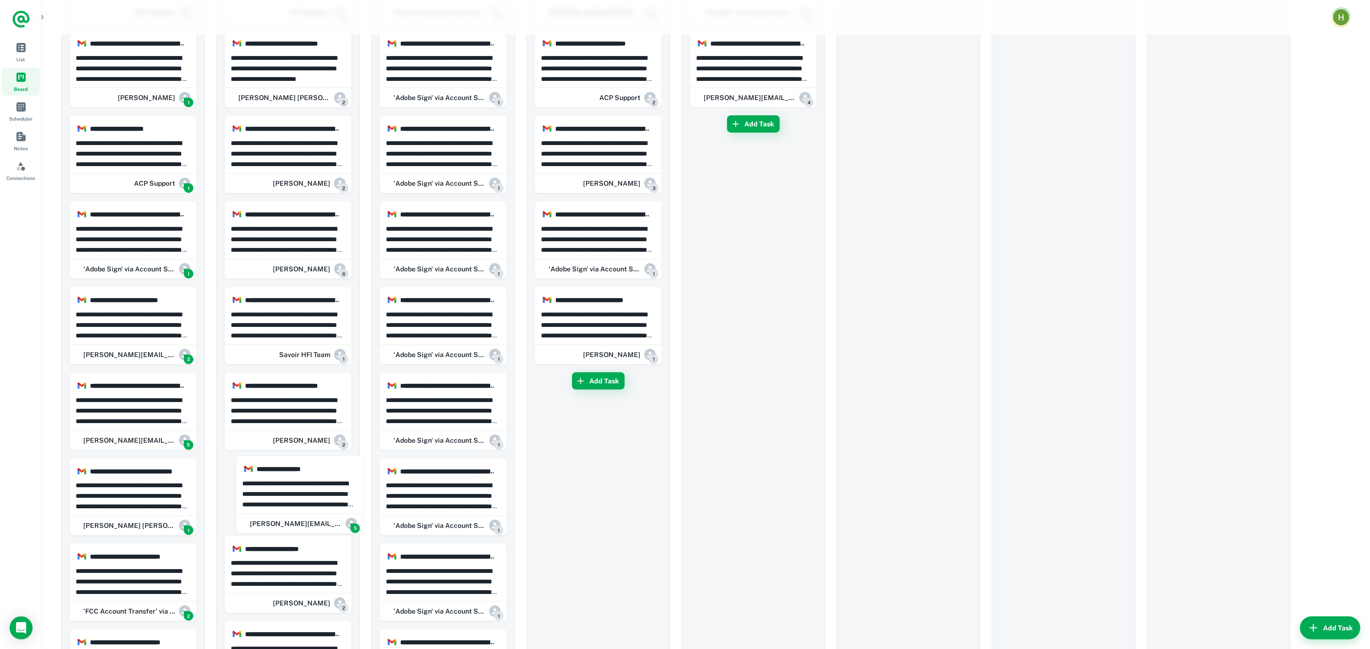
drag, startPoint x: 135, startPoint y: 506, endPoint x: 660, endPoint y: 597, distance: 532.3
